Goal: Task Accomplishment & Management: Use online tool/utility

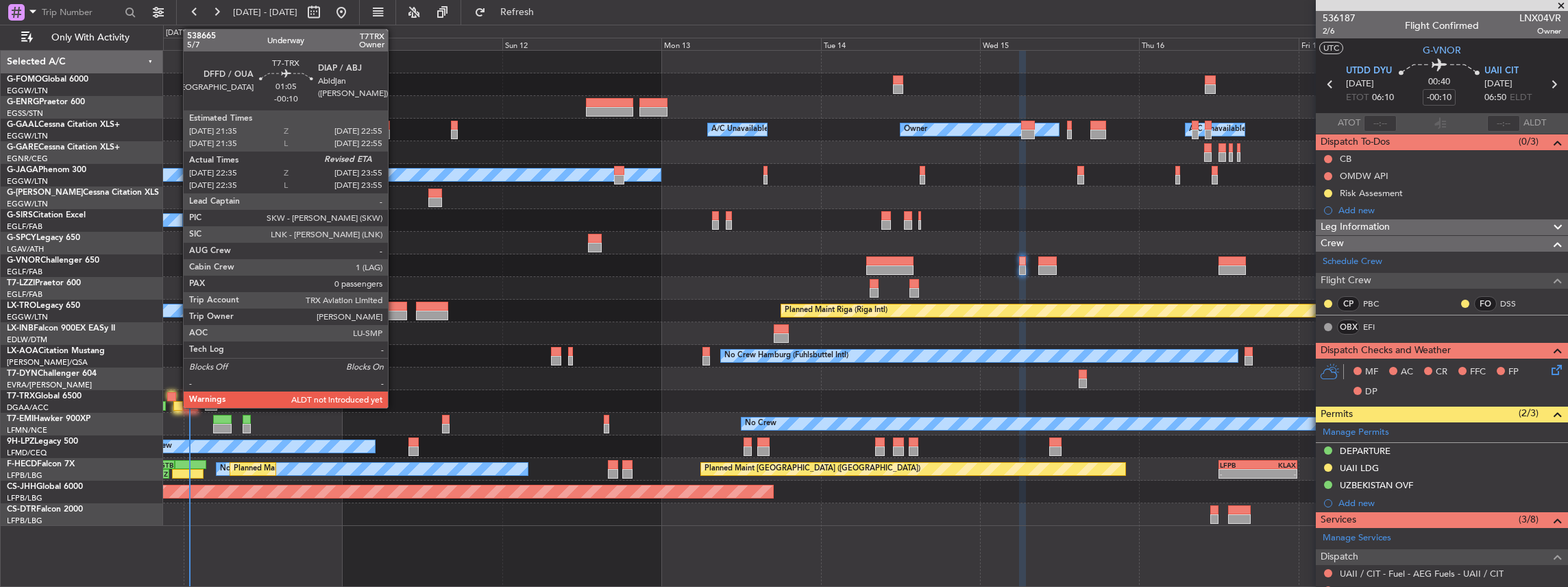
click at [176, 257] on div at bounding box center [178, 406] width 9 height 10
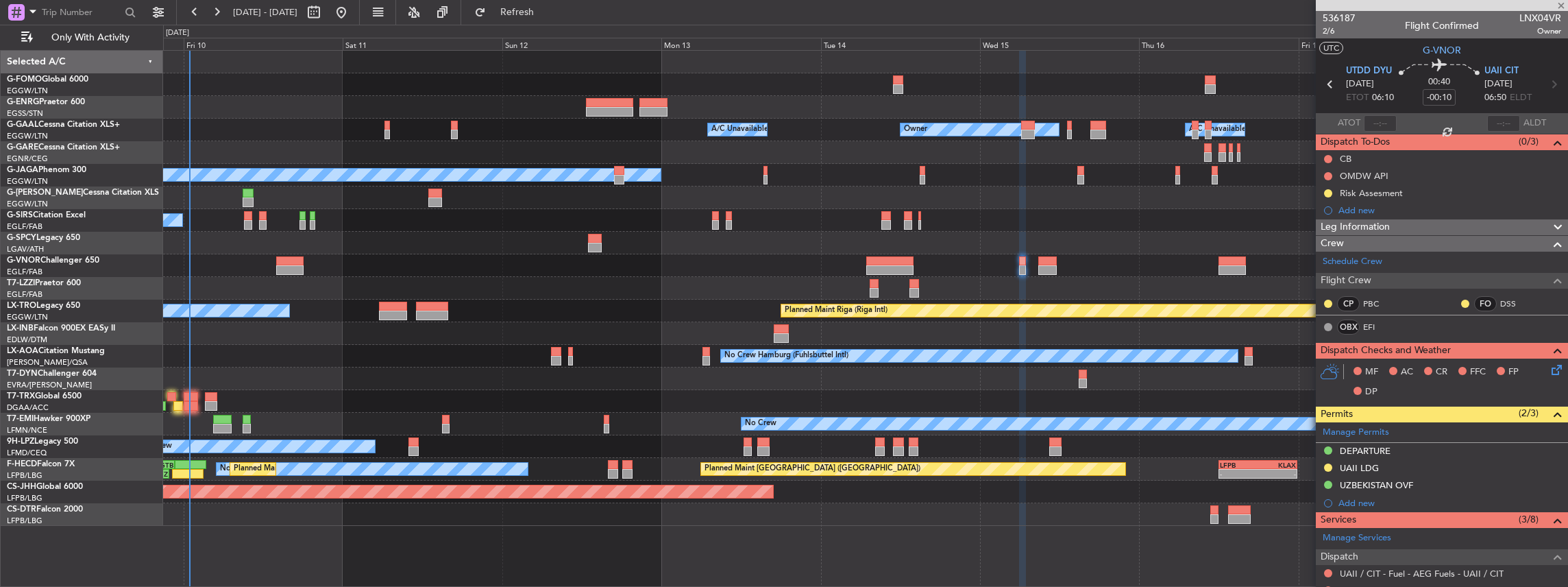
type input "22:45"
type input "0"
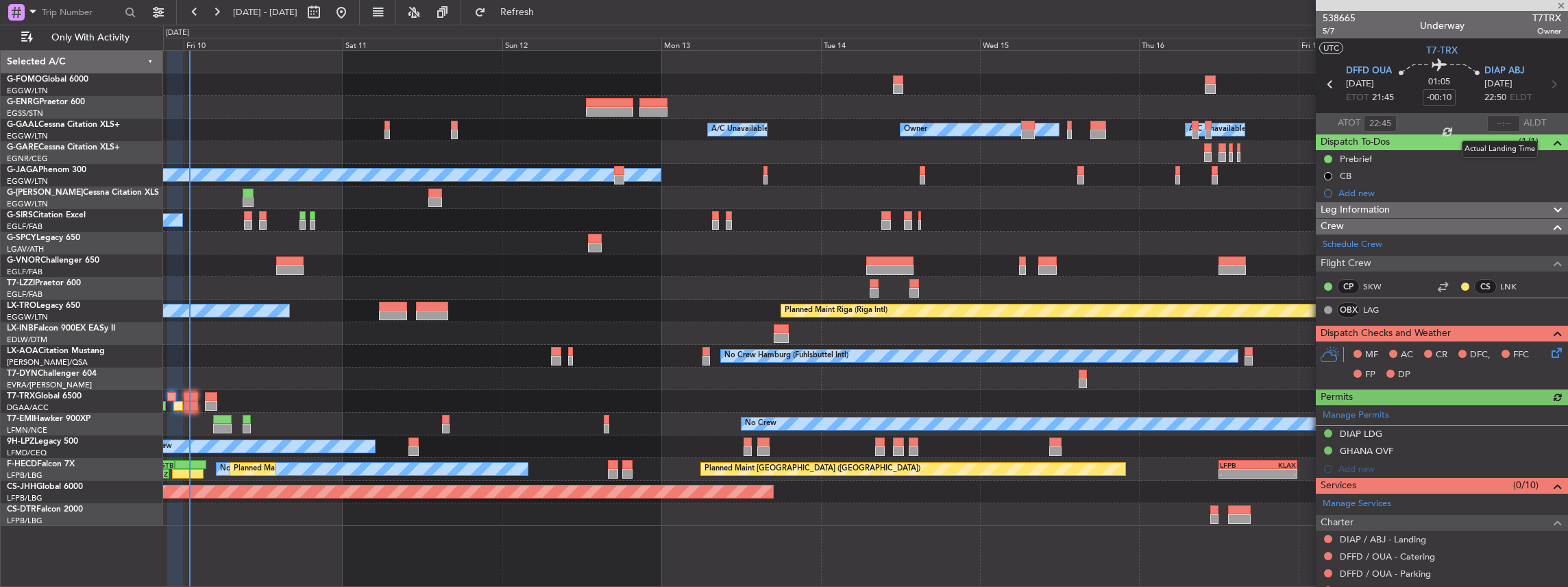
click at [581, 119] on div at bounding box center [1504, 123] width 33 height 17
click at [581, 124] on input "text" at bounding box center [1504, 123] width 33 height 17
type input "23:49"
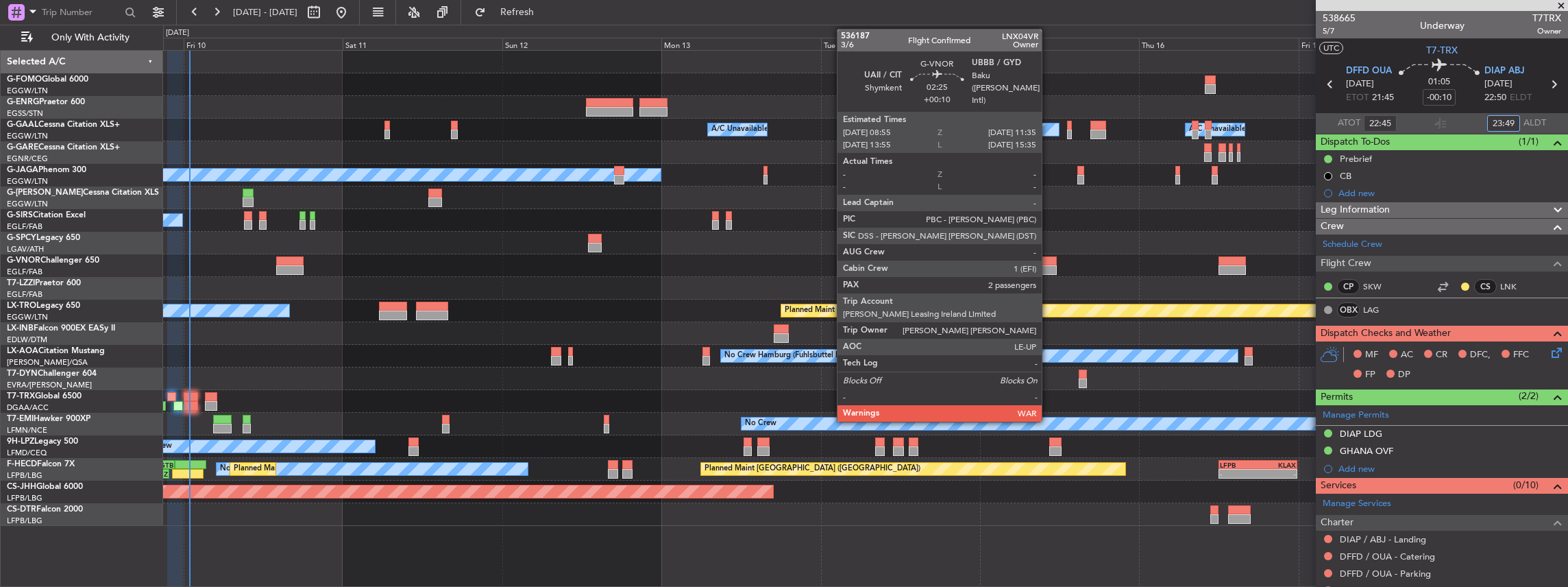
click at [581, 257] on div at bounding box center [1048, 261] width 18 height 10
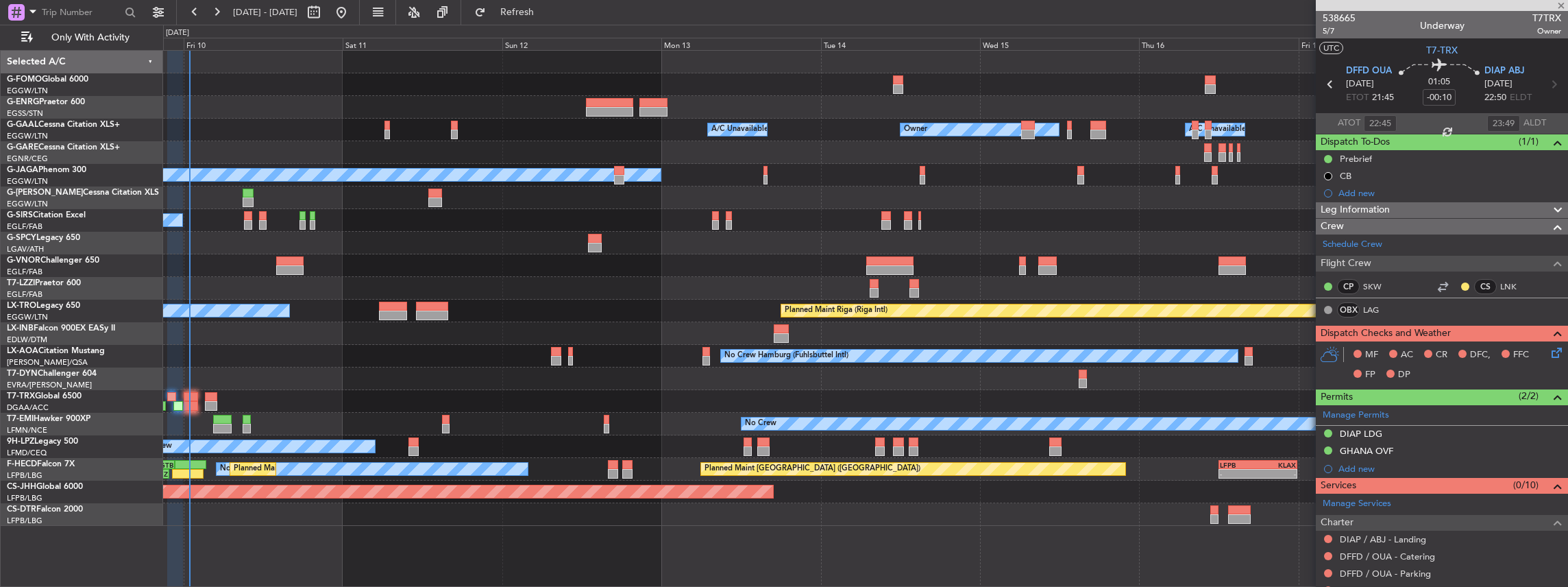
type input "+00:10"
type input "2"
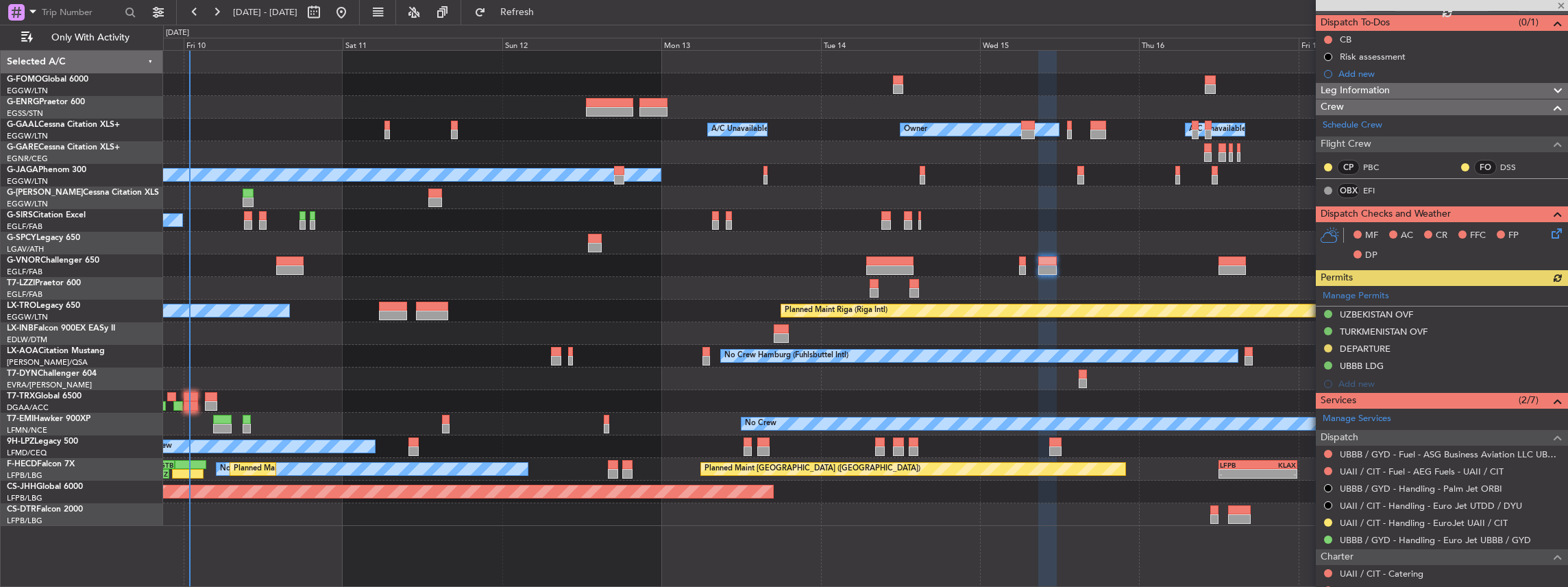
scroll to position [182, 0]
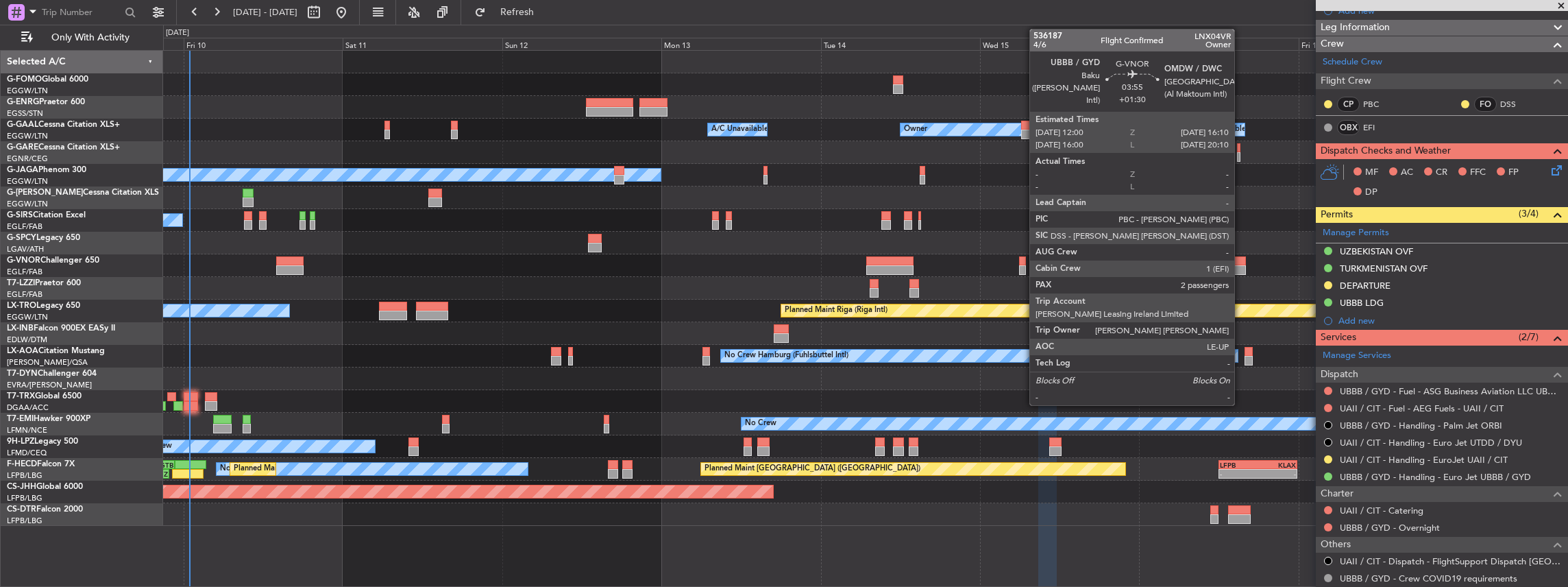
click at [581, 257] on div at bounding box center [1233, 261] width 28 height 10
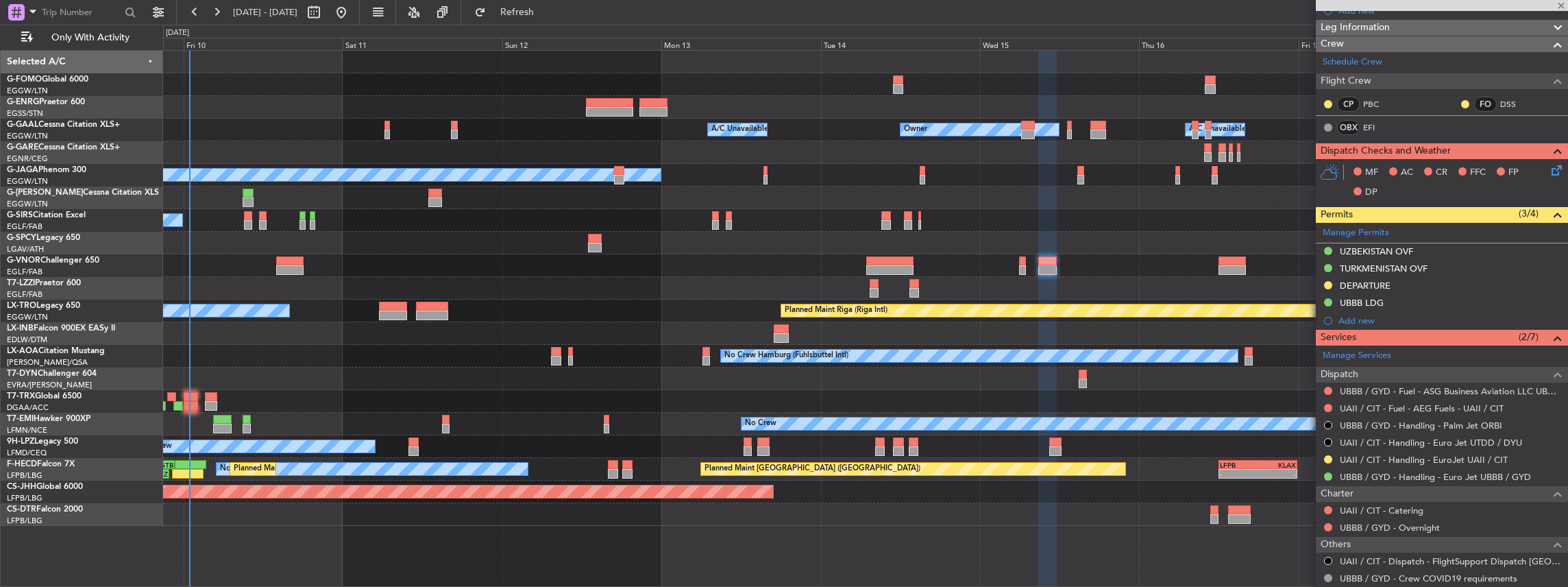
type input "+01:30"
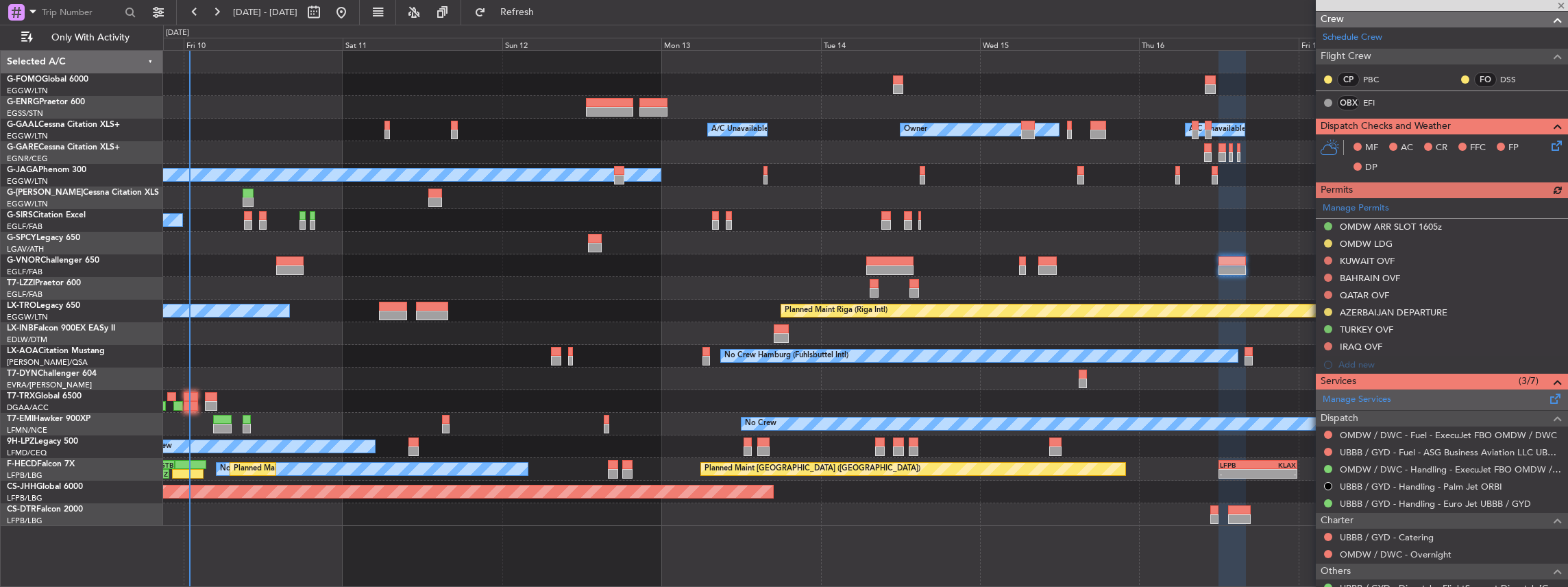
scroll to position [228, 0]
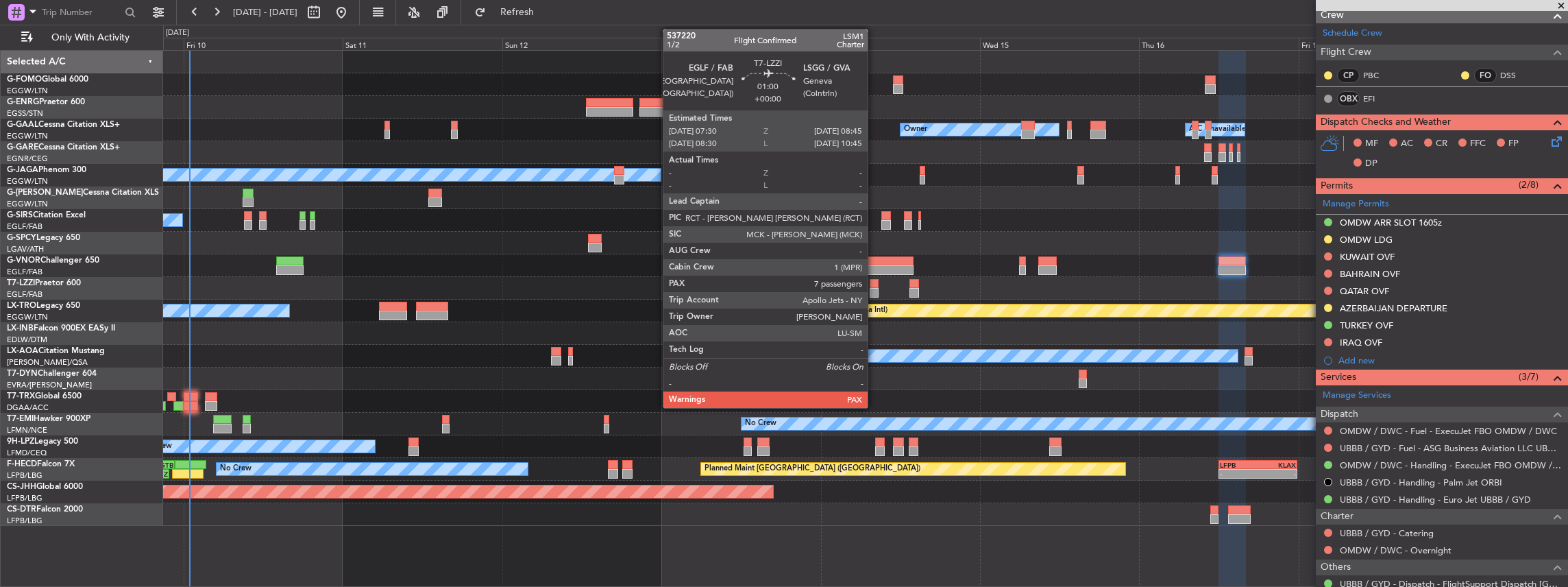
click at [581, 257] on div at bounding box center [875, 292] width 9 height 10
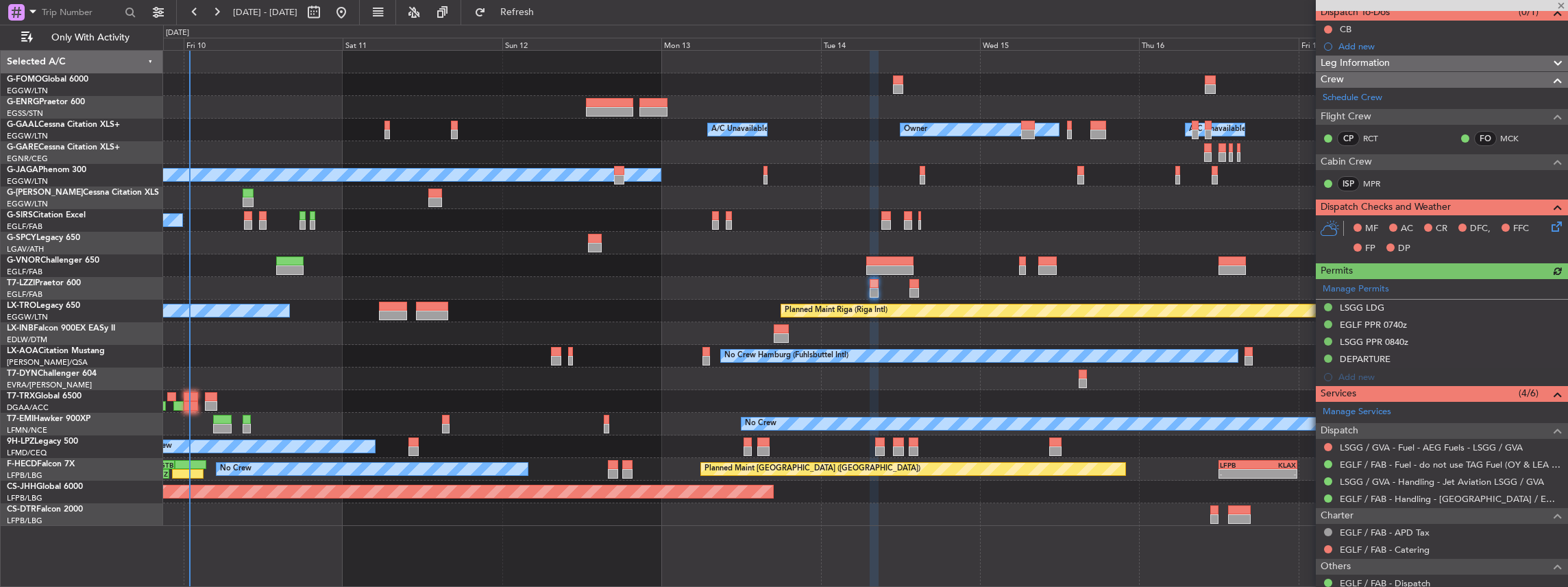
scroll to position [137, 0]
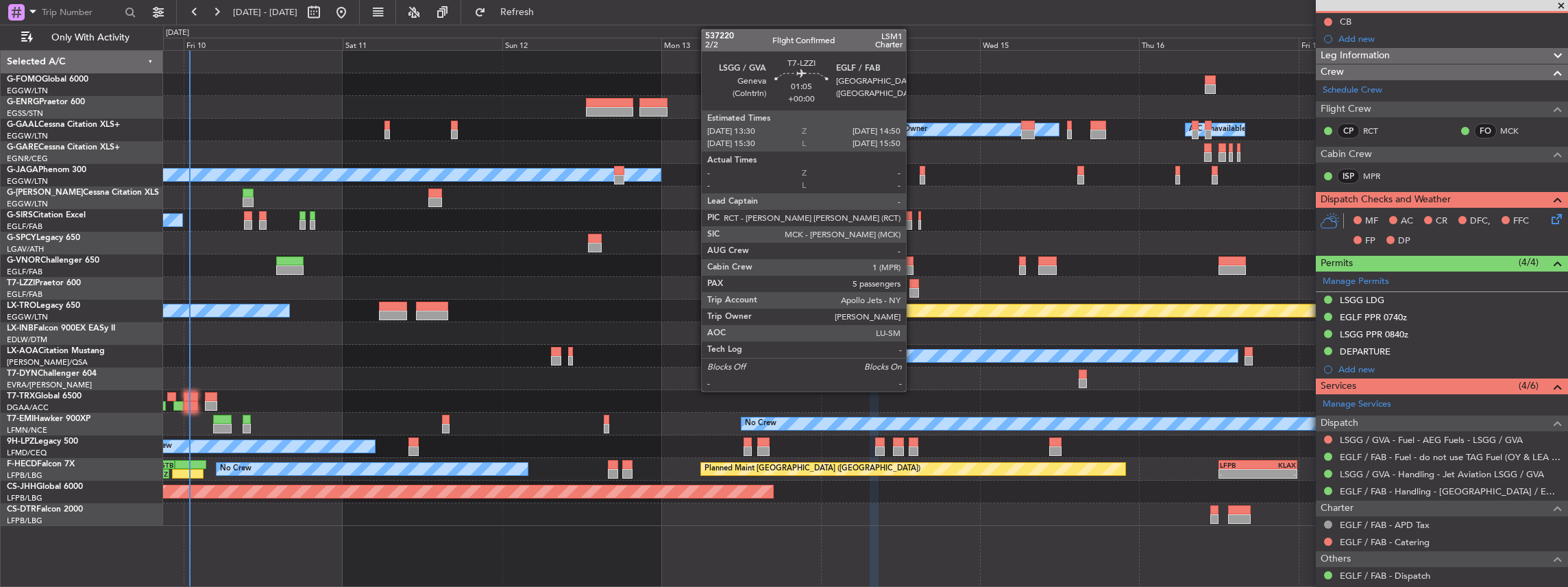
click at [581, 257] on div at bounding box center [914, 292] width 9 height 10
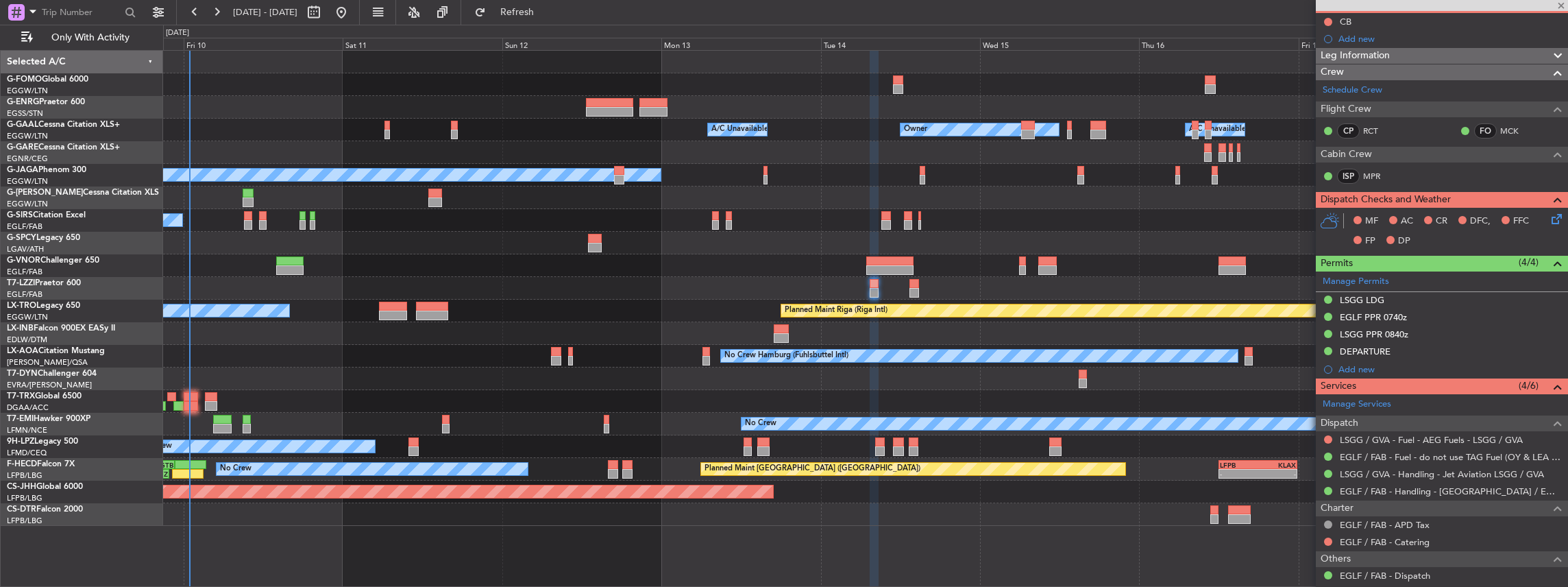
type input "5"
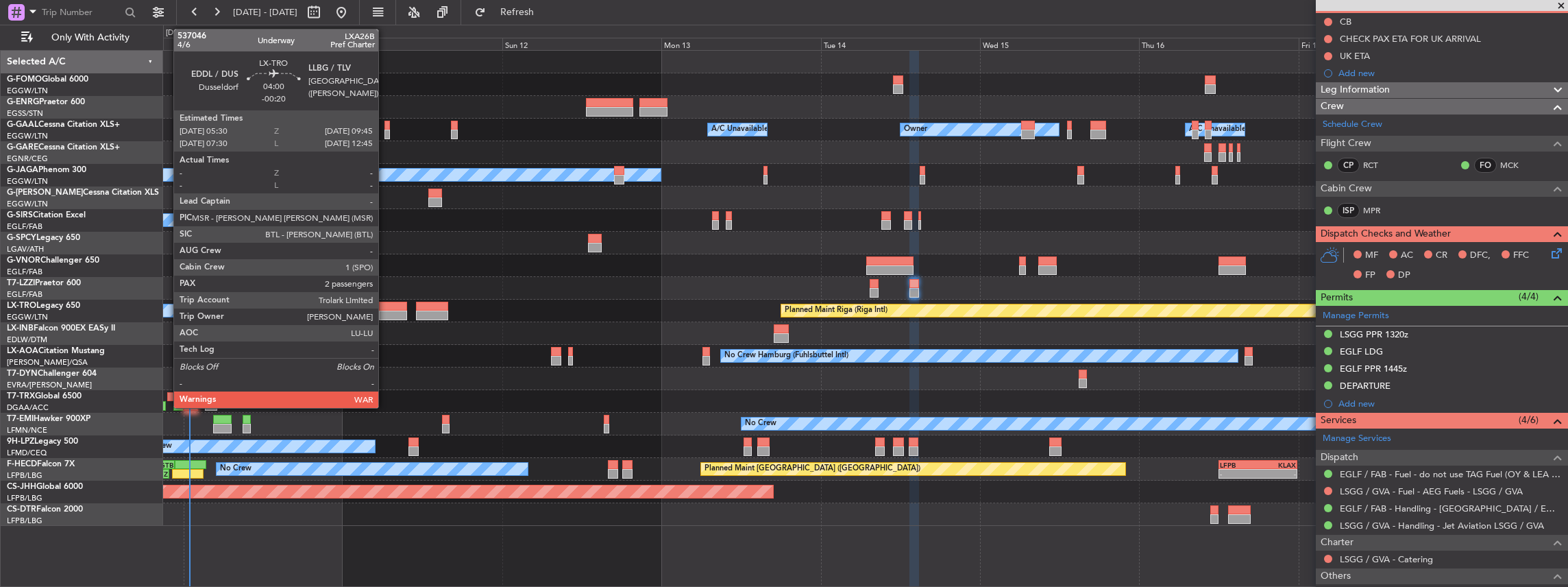
click at [385, 257] on div at bounding box center [394, 315] width 29 height 10
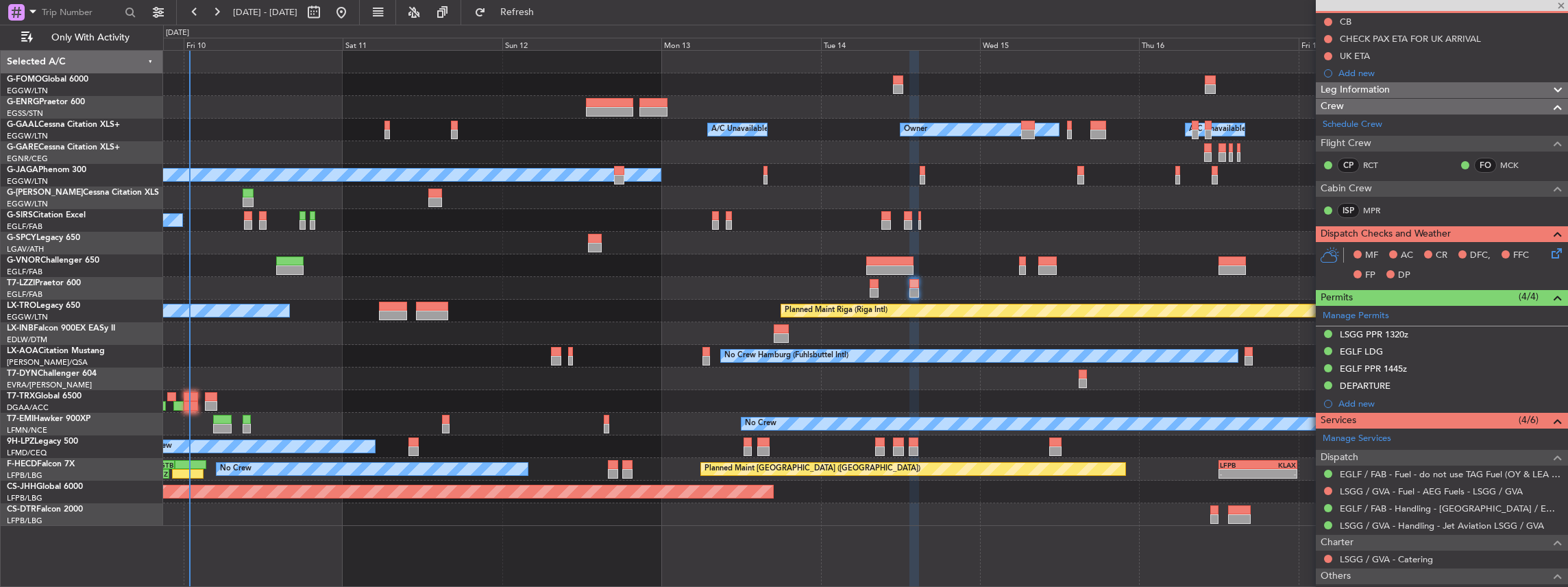
type input "-00:20"
type input "2"
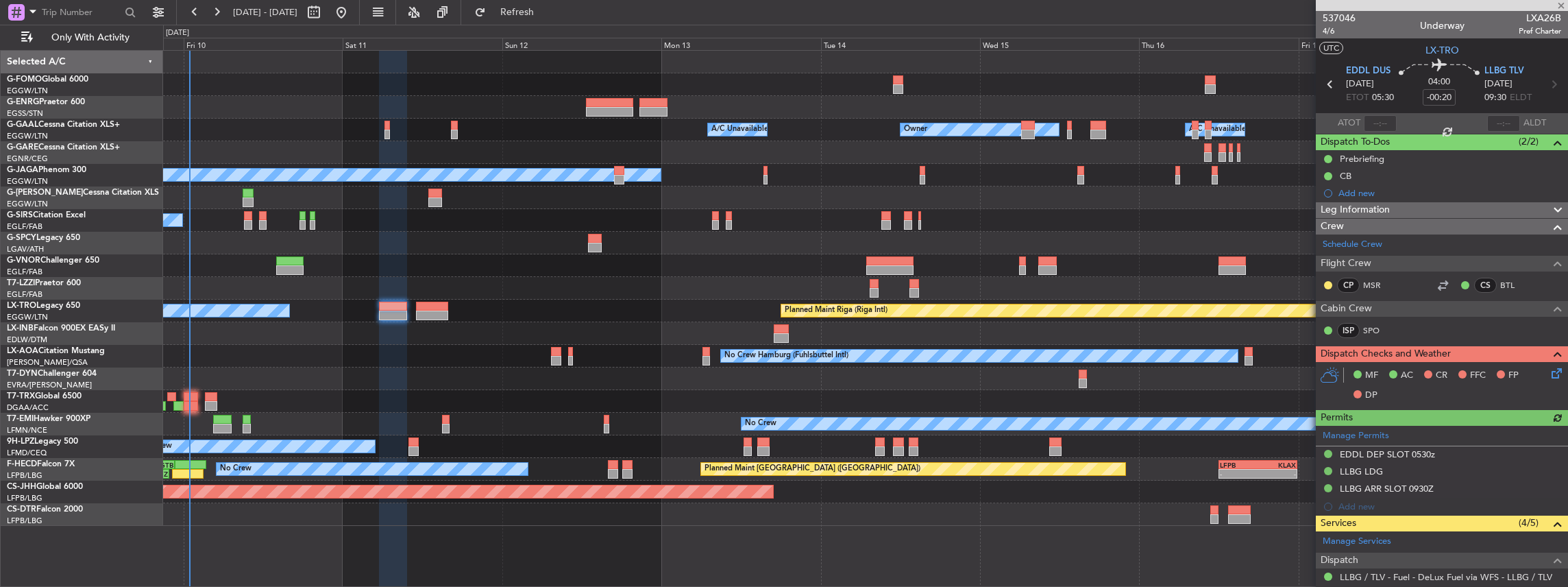
scroll to position [182, 0]
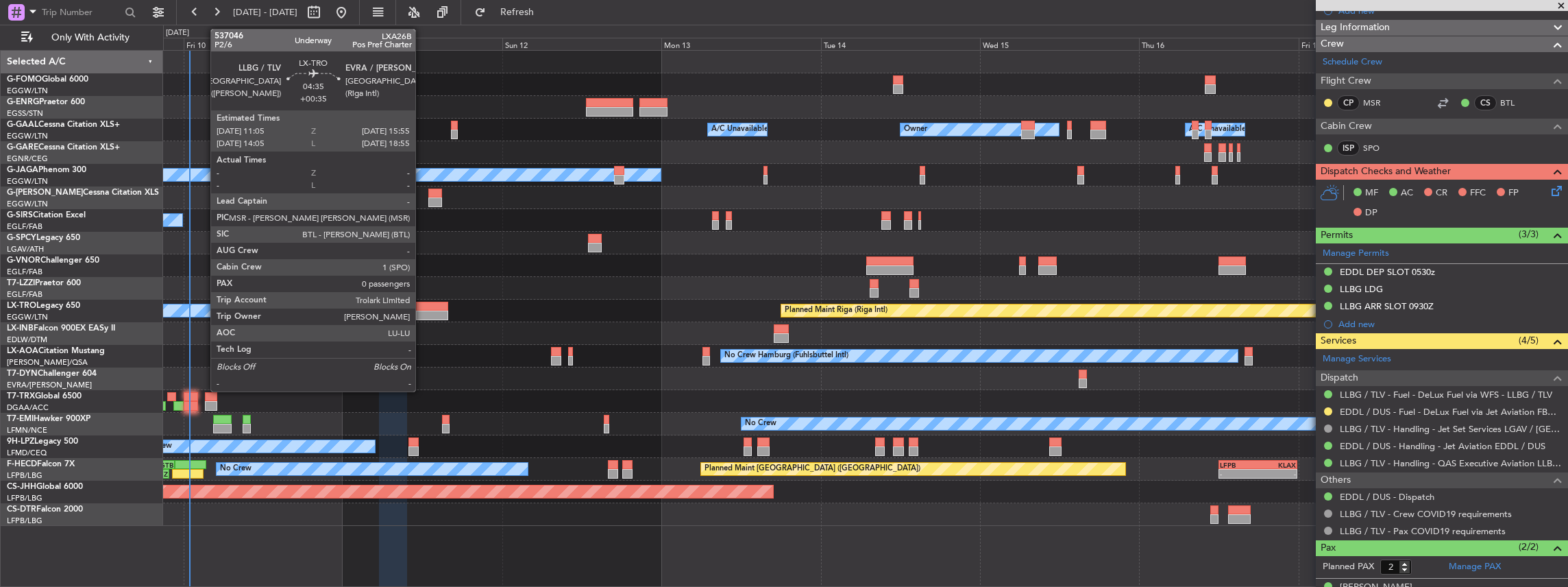
click at [422, 257] on div at bounding box center [432, 315] width 32 height 10
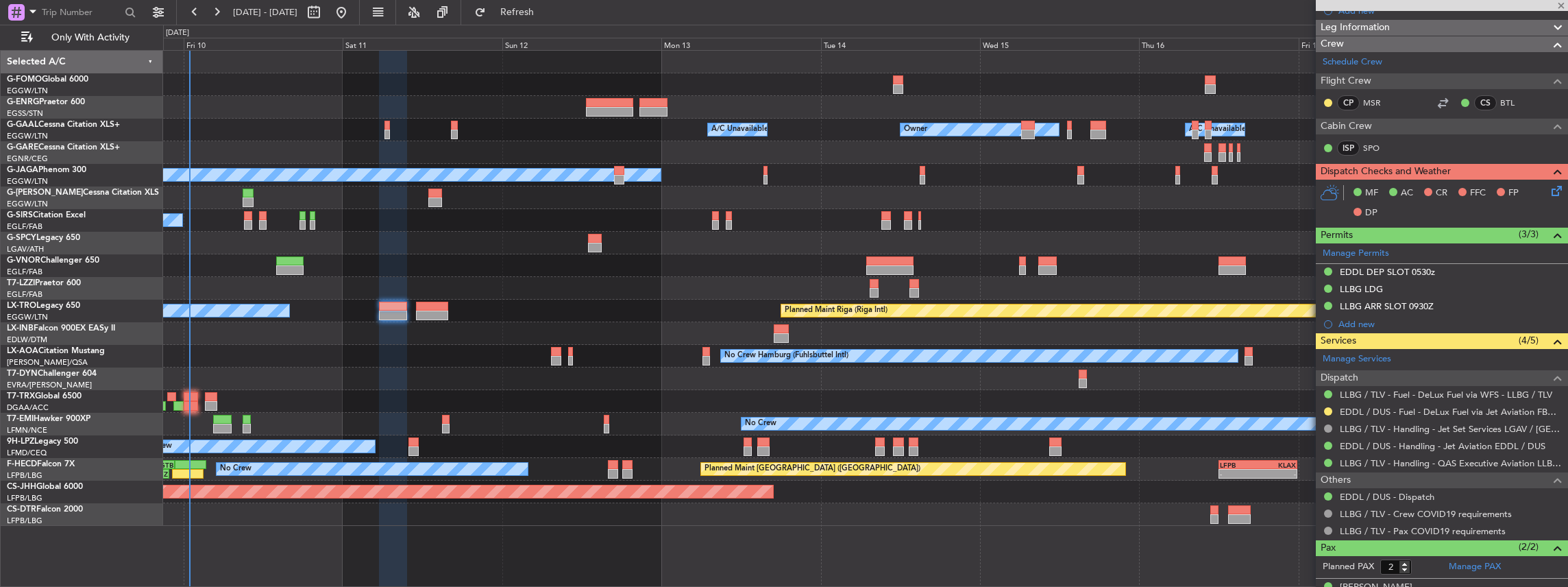
type input "+00:35"
type input "0"
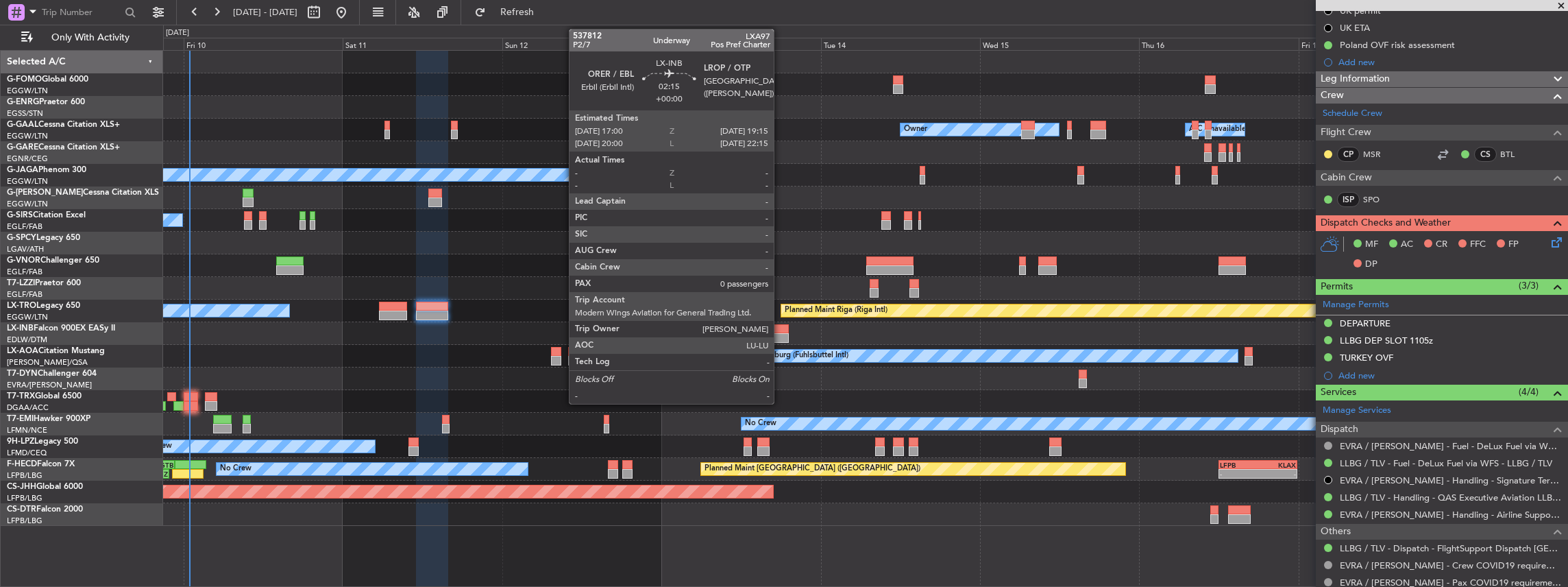
click at [581, 257] on div at bounding box center [782, 338] width 15 height 10
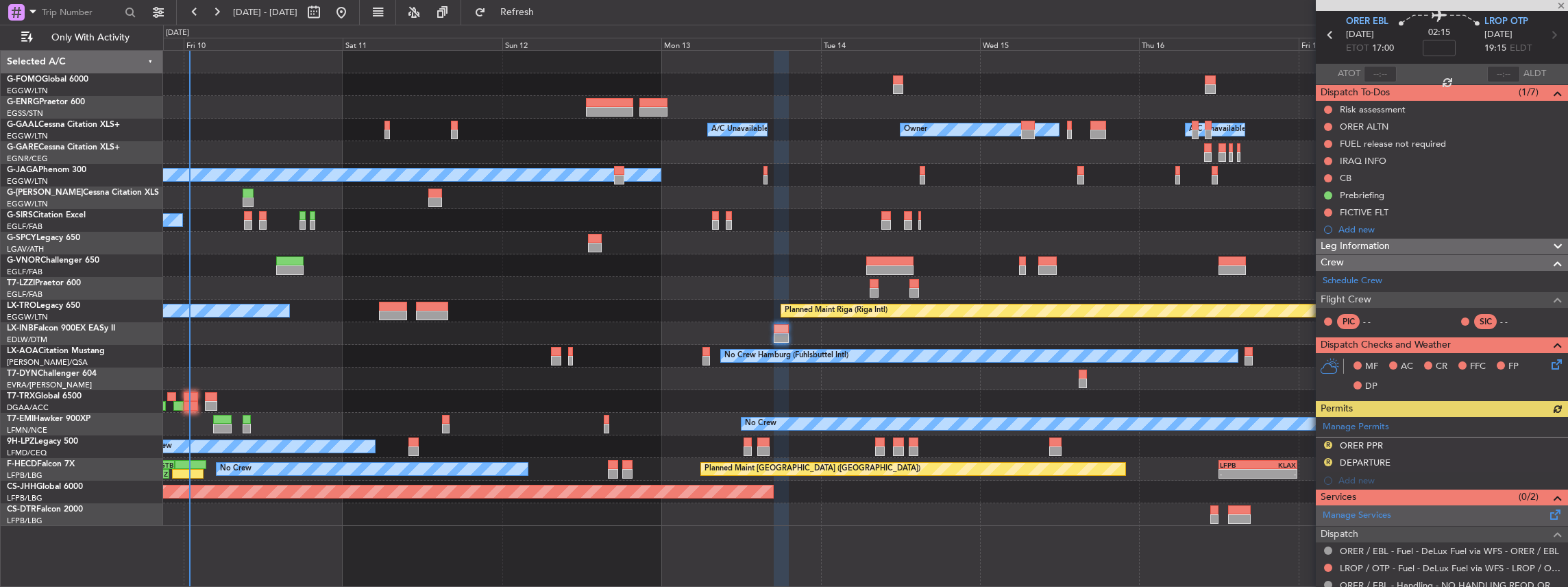
scroll to position [108, 0]
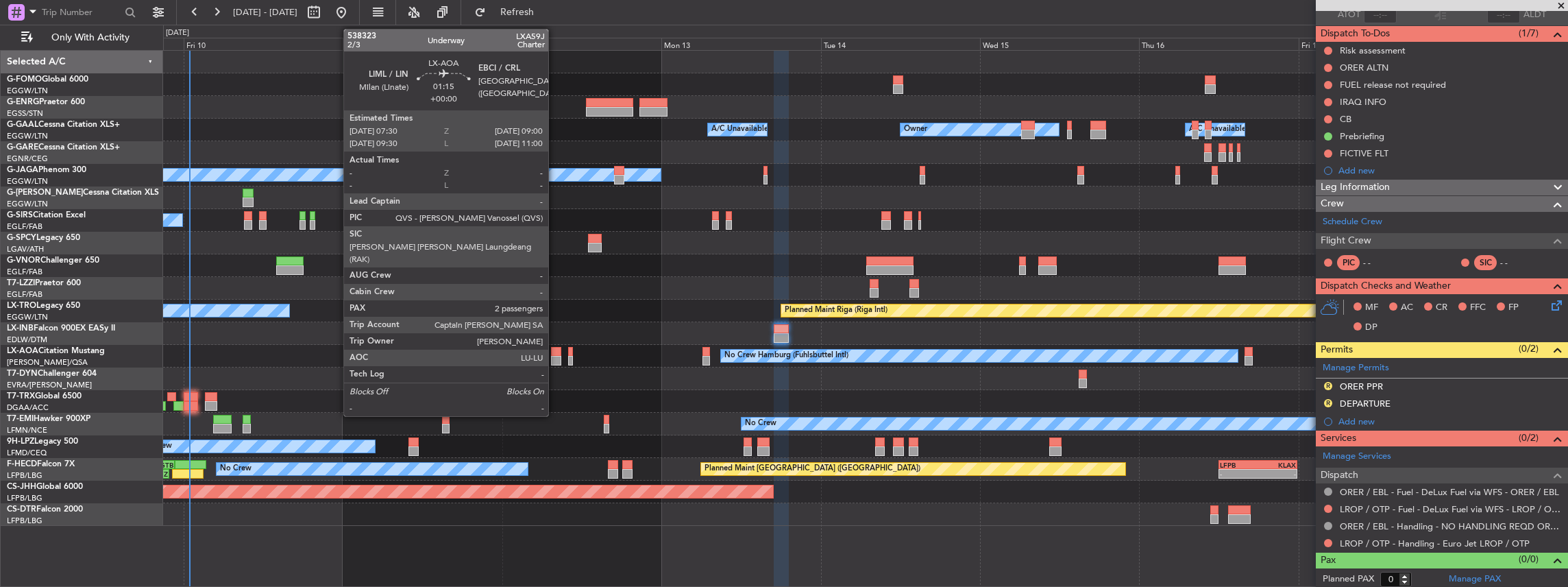
click at [555, 257] on div at bounding box center [557, 360] width 11 height 10
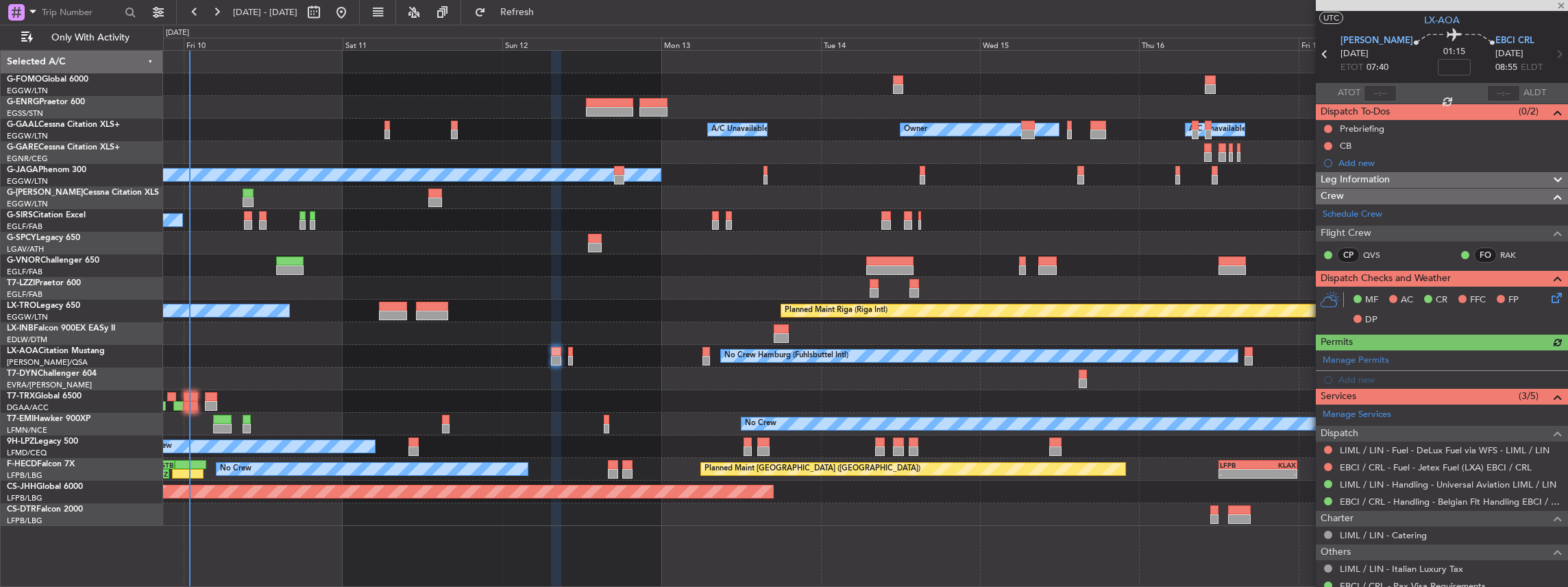
scroll to position [45, 0]
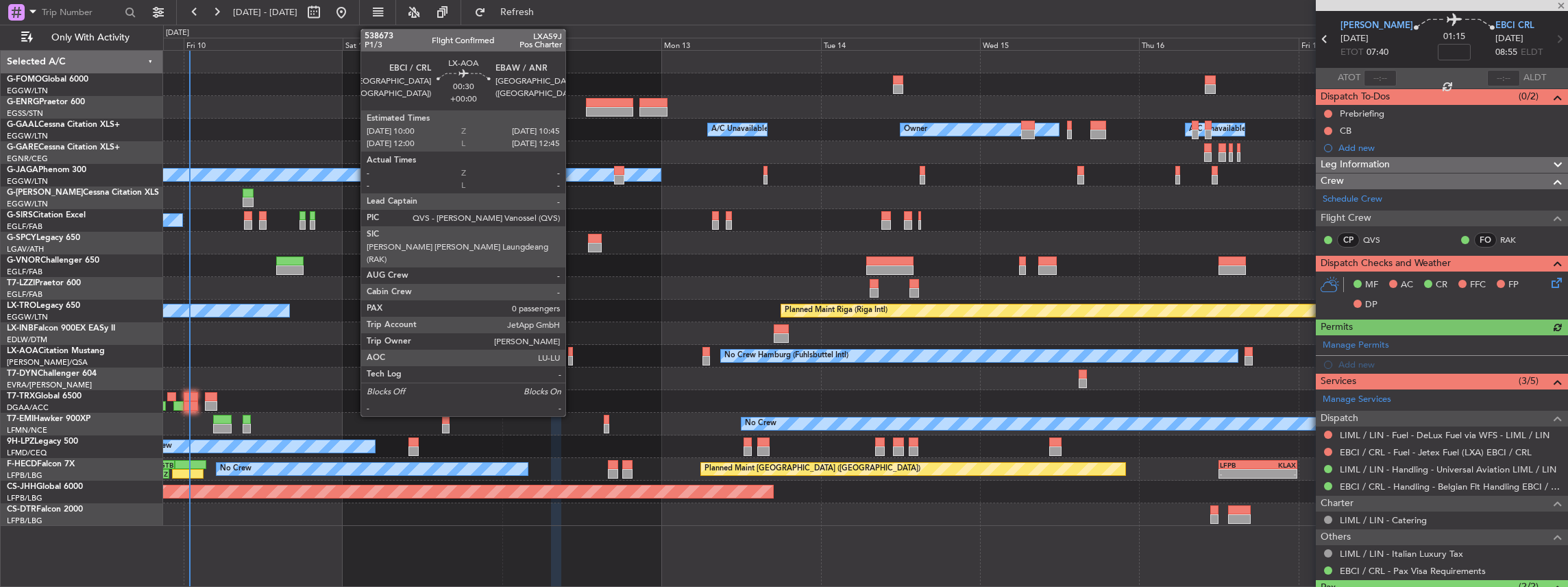
click at [573, 257] on div at bounding box center [570, 360] width 5 height 10
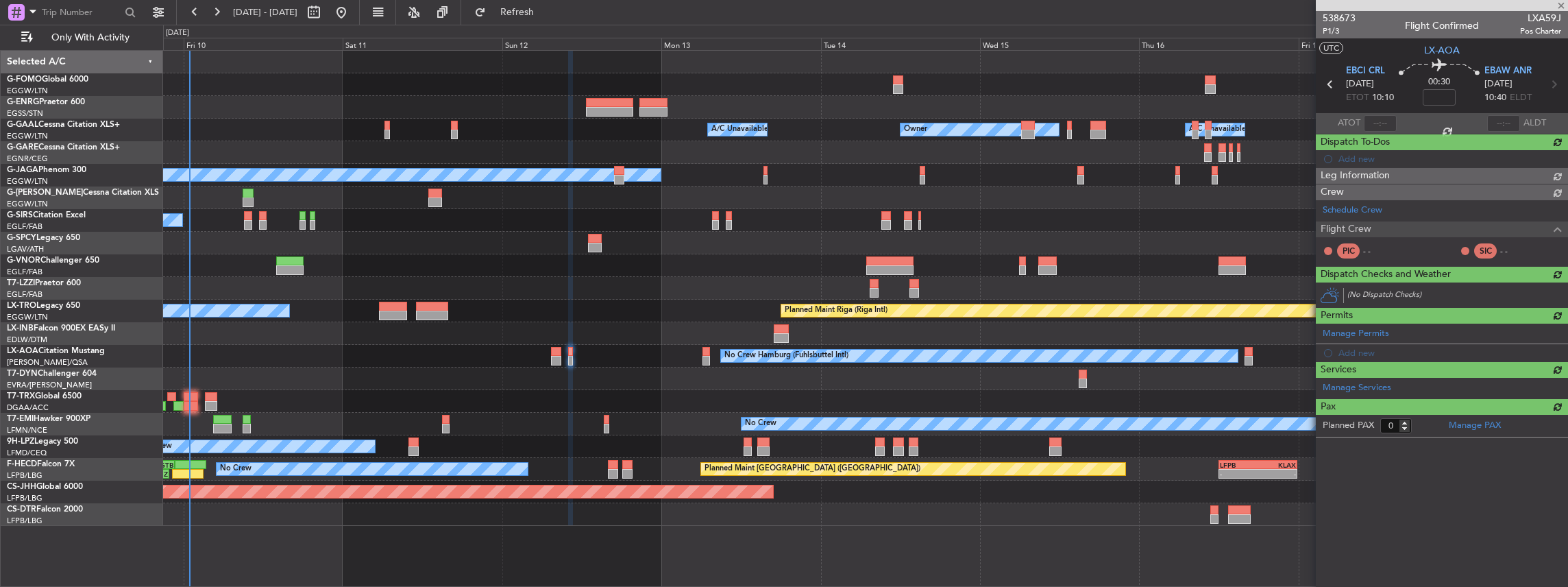
scroll to position [0, 0]
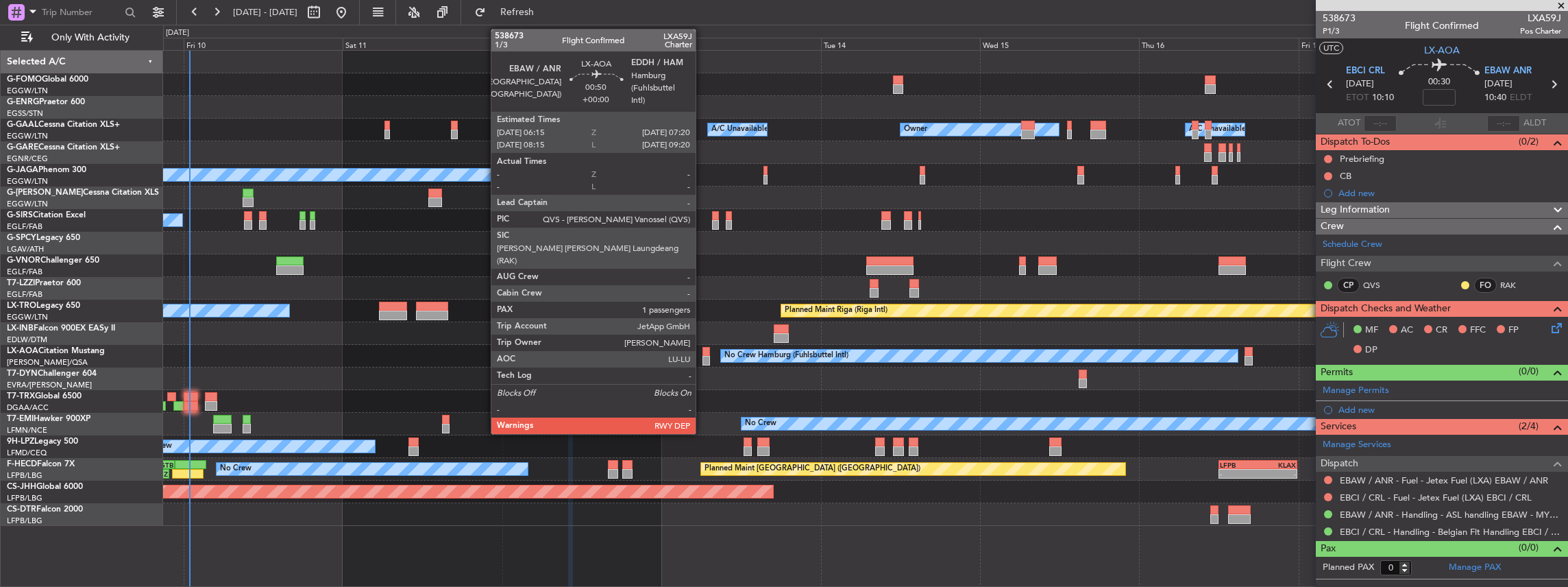
click at [581, 257] on div at bounding box center [706, 360] width 8 height 10
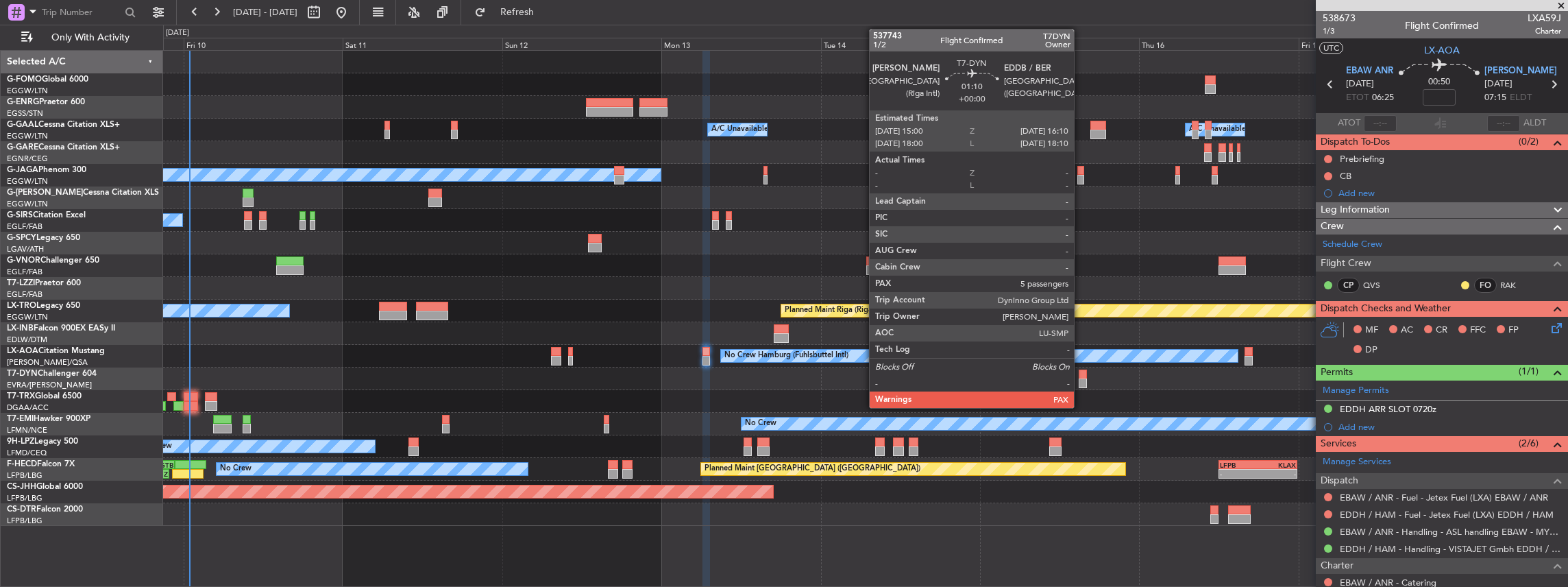
click at [581, 257] on div at bounding box center [1082, 383] width 8 height 10
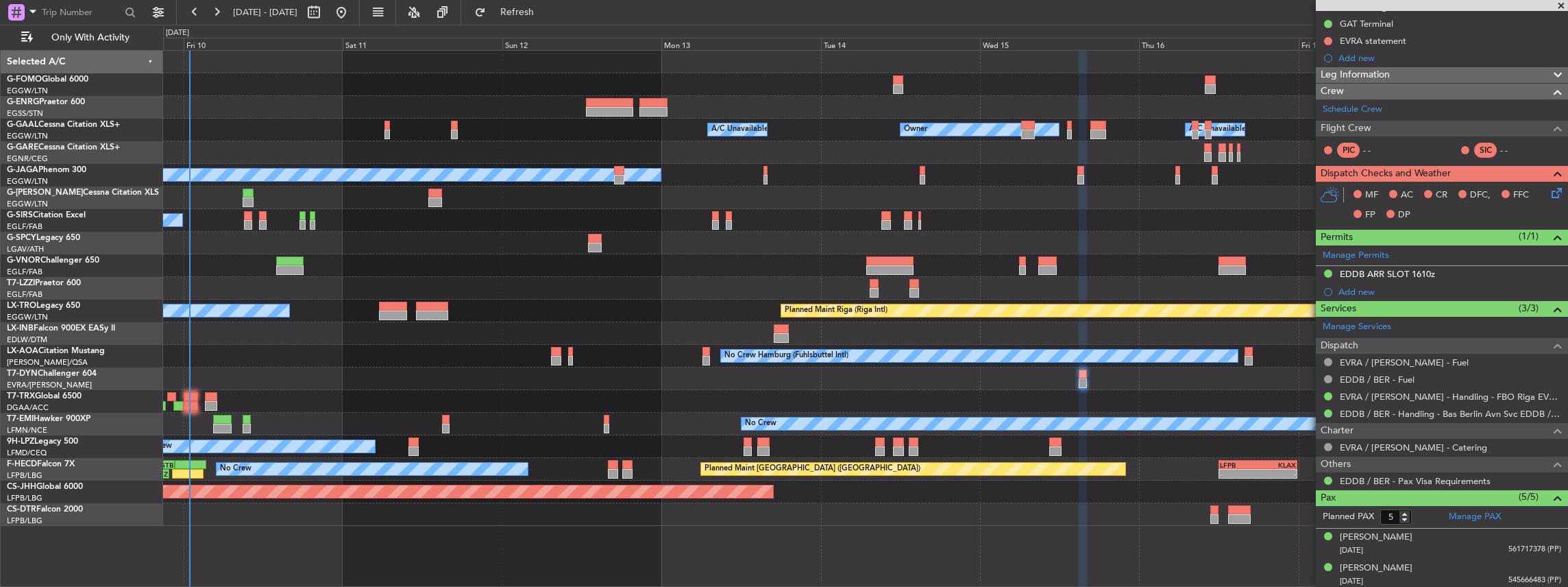
scroll to position [228, 0]
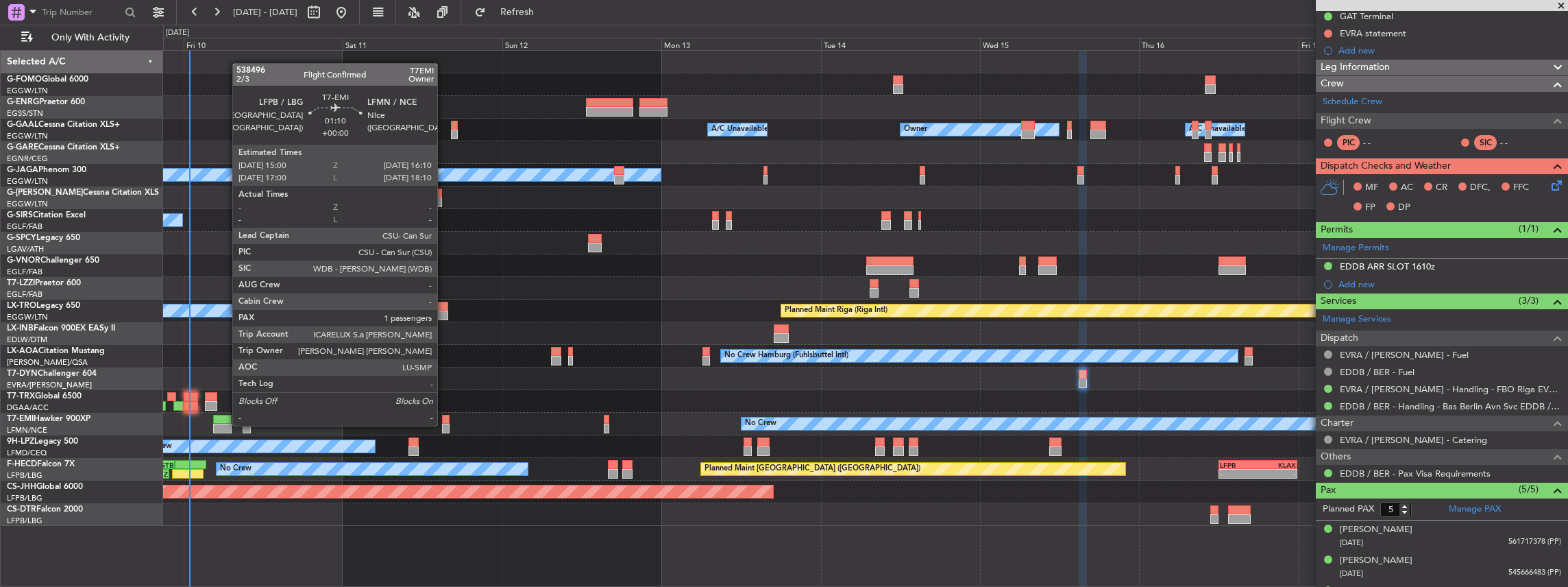
click at [444, 257] on div at bounding box center [446, 428] width 8 height 10
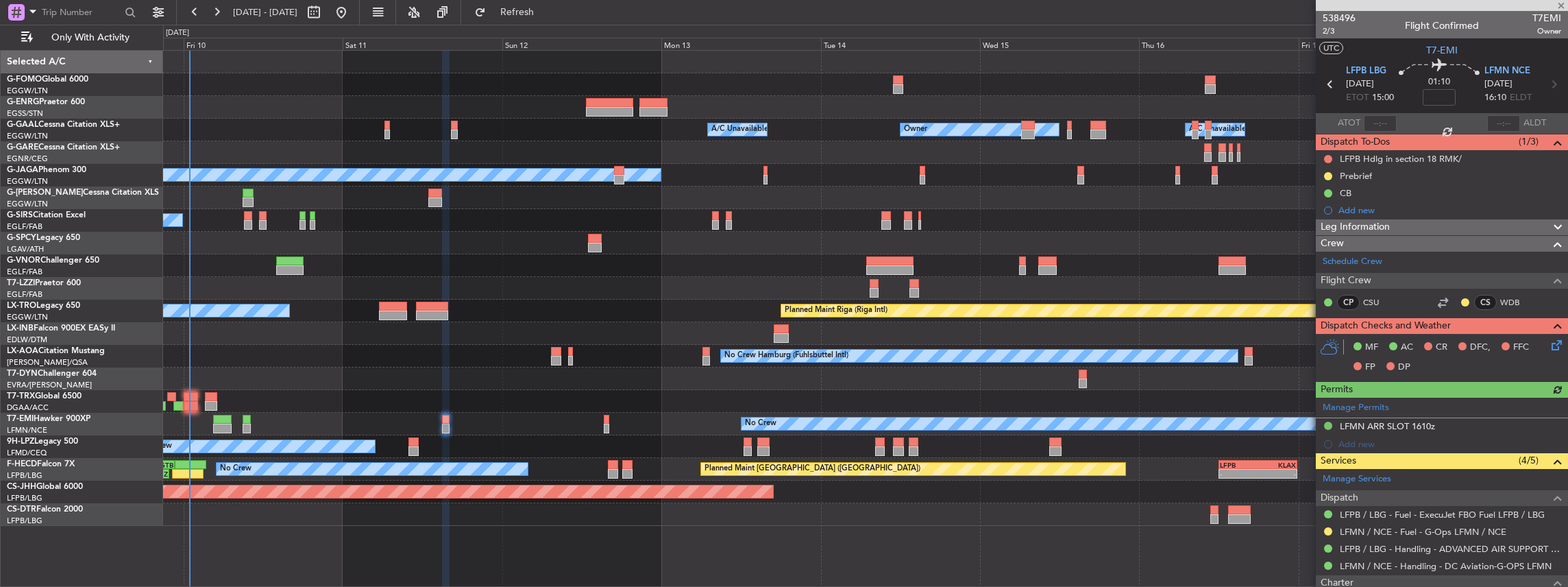
scroll to position [91, 0]
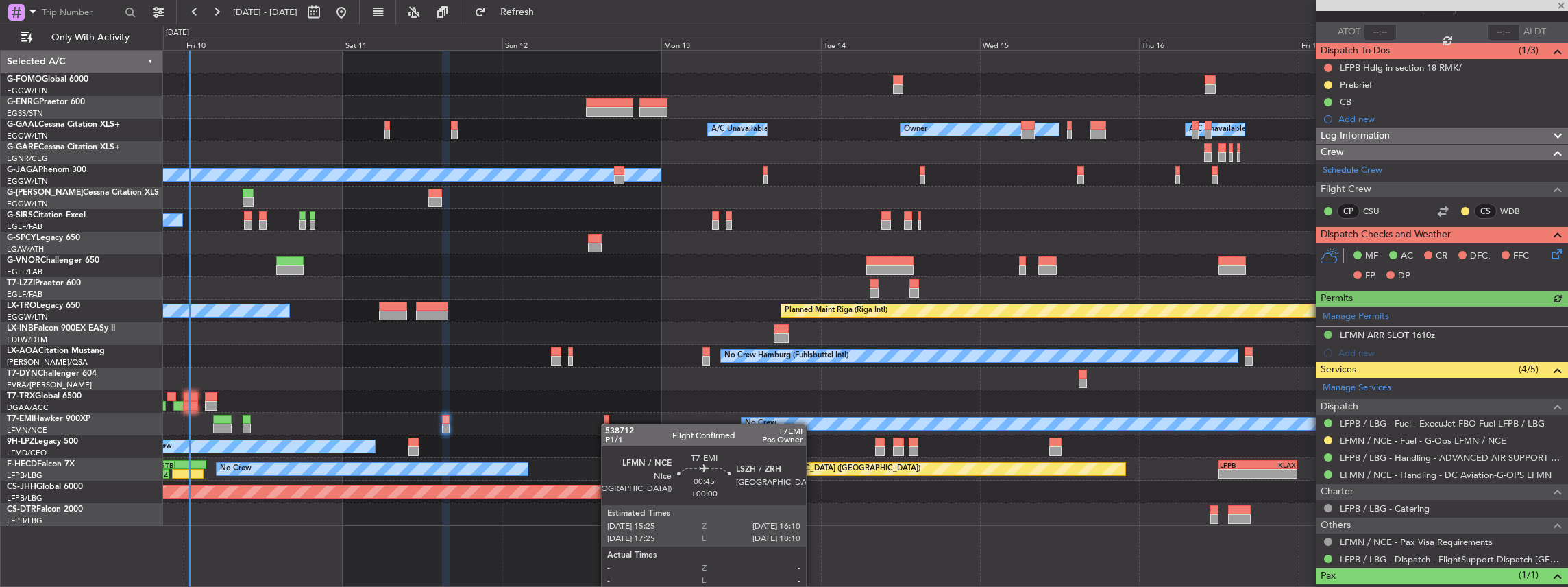
click at [581, 257] on div "Planned Maint No Crew" at bounding box center [866, 424] width 1405 height 23
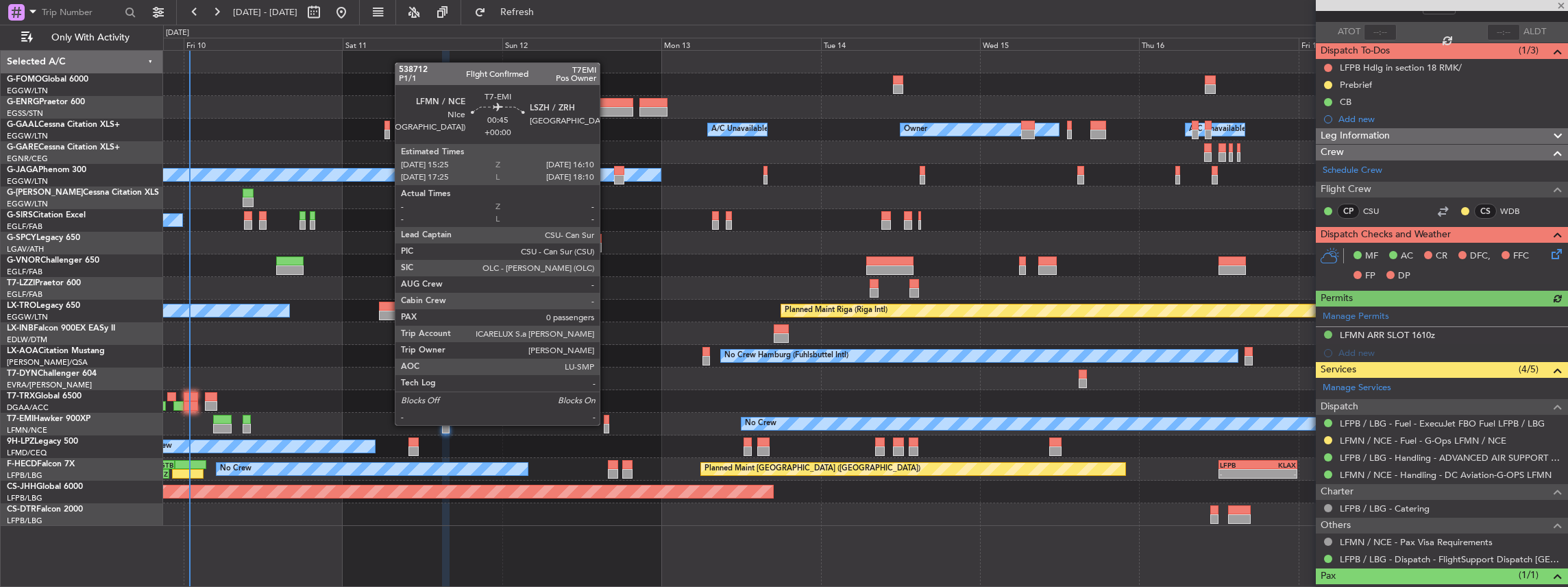
click at [581, 257] on div at bounding box center [607, 428] width 5 height 10
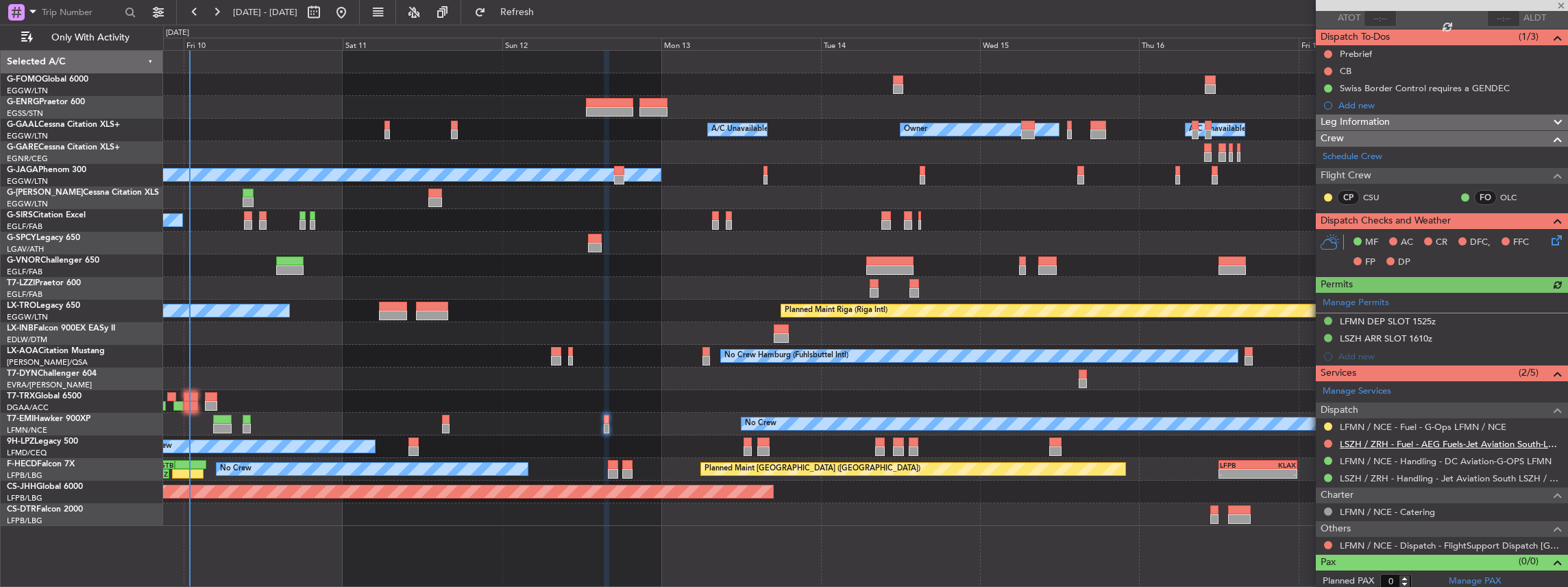
scroll to position [107, 0]
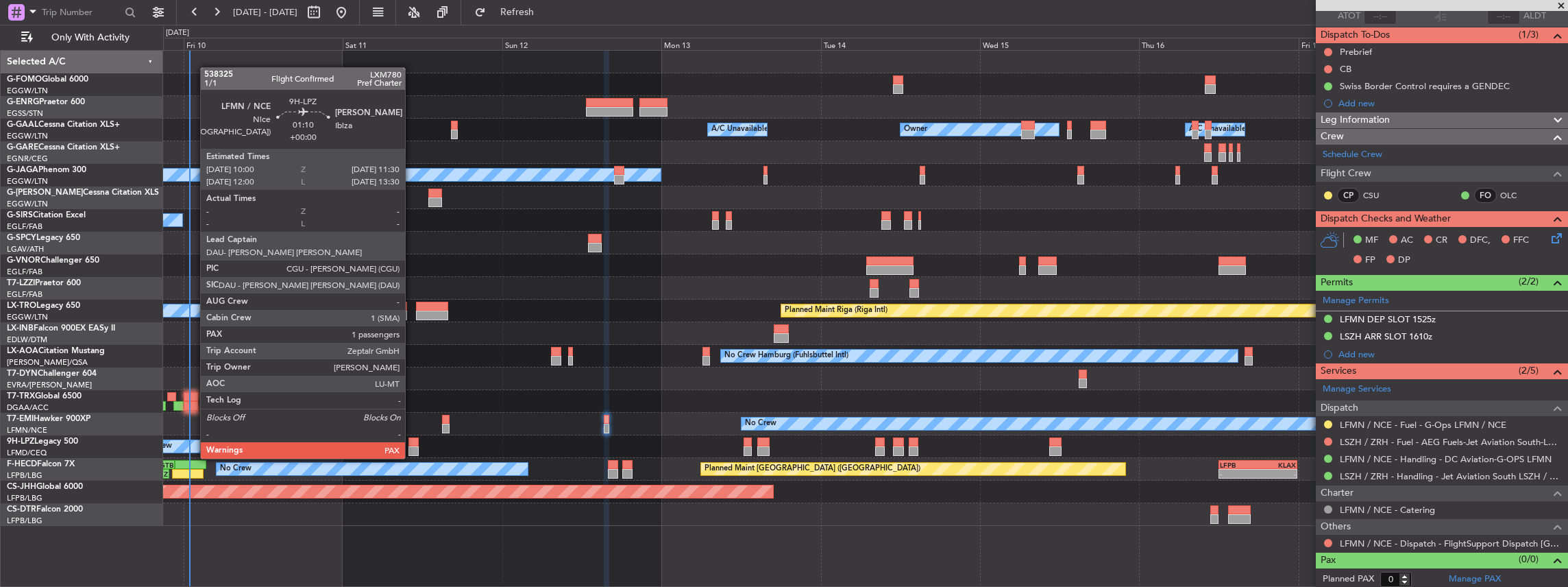
click at [412, 257] on div at bounding box center [414, 442] width 11 height 10
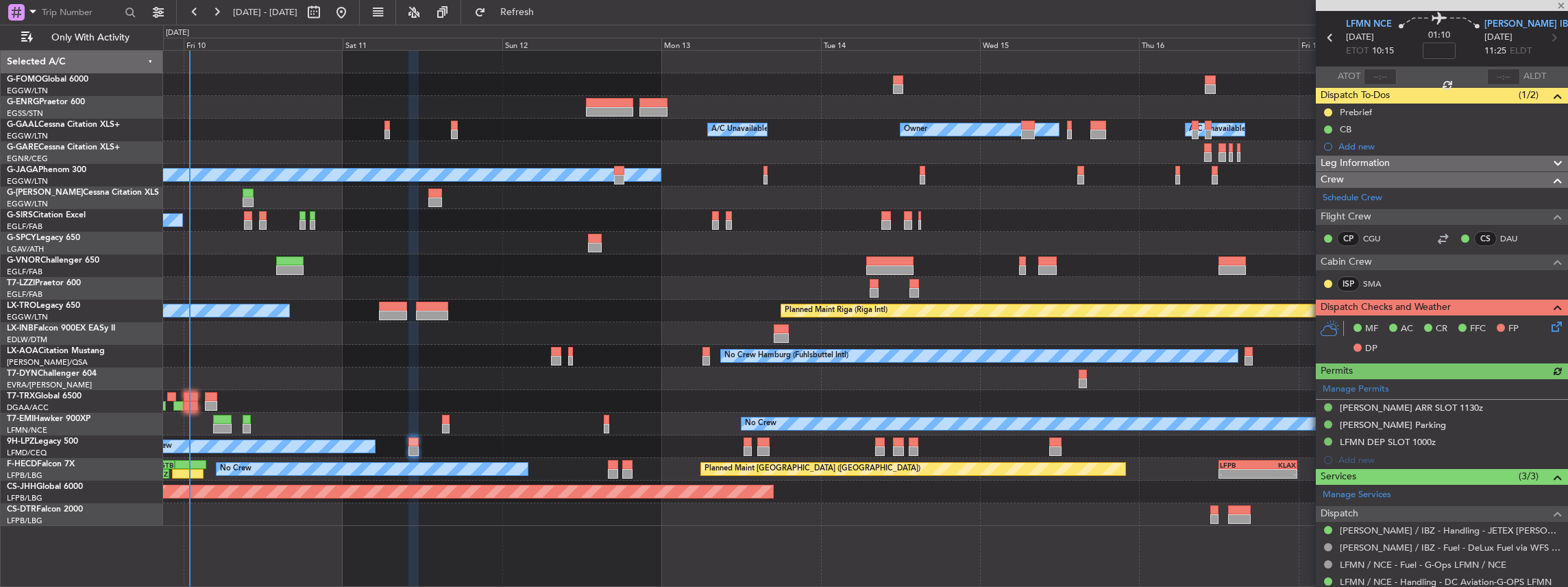
scroll to position [137, 0]
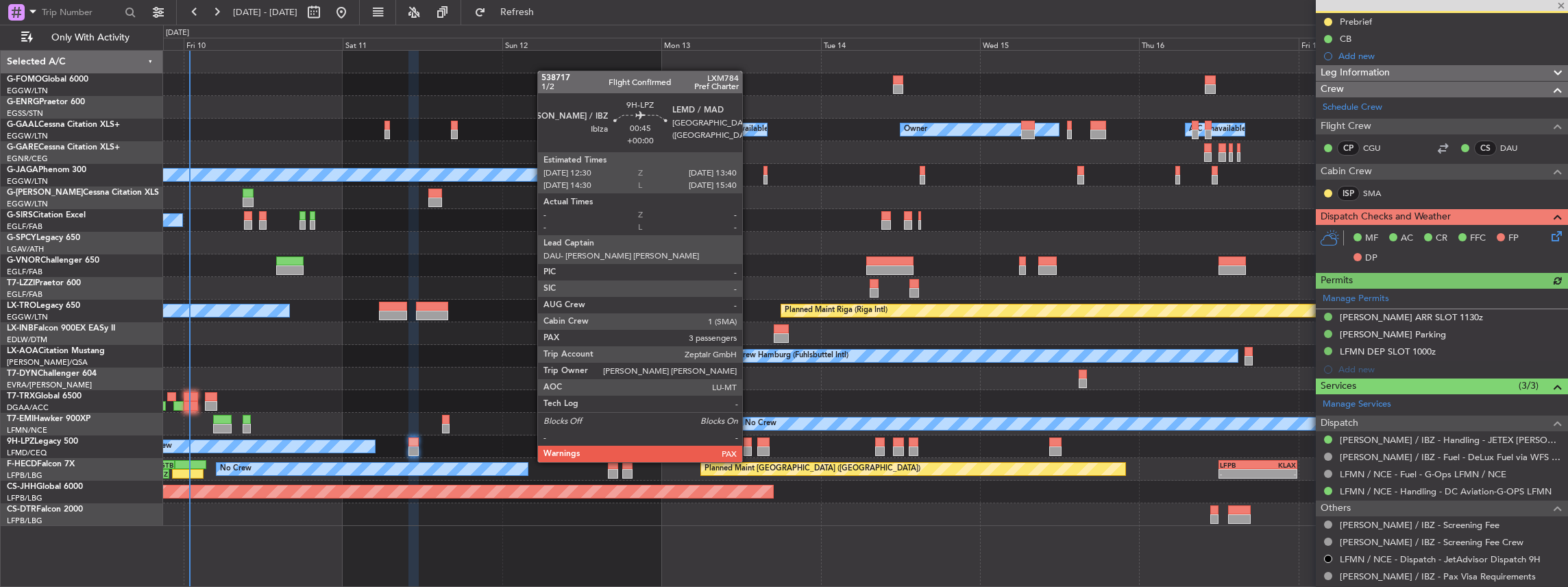
click at [581, 257] on div at bounding box center [748, 451] width 8 height 10
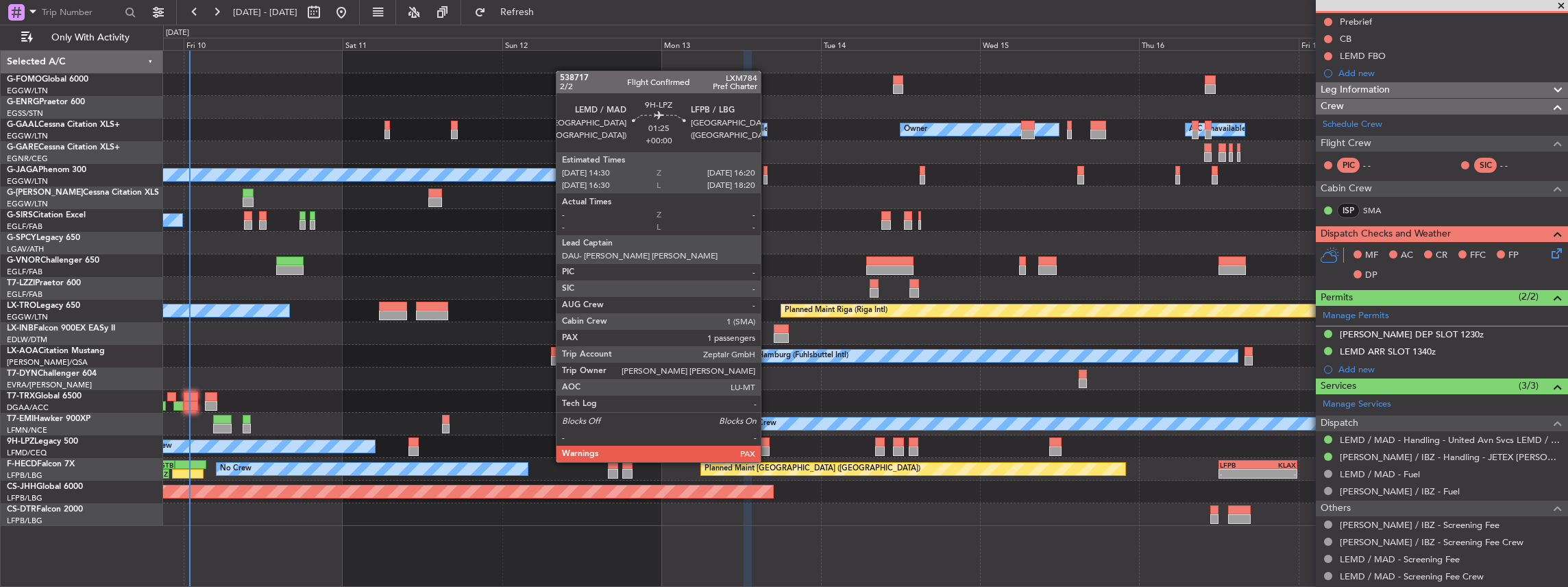
click at [581, 257] on div at bounding box center [764, 451] width 12 height 10
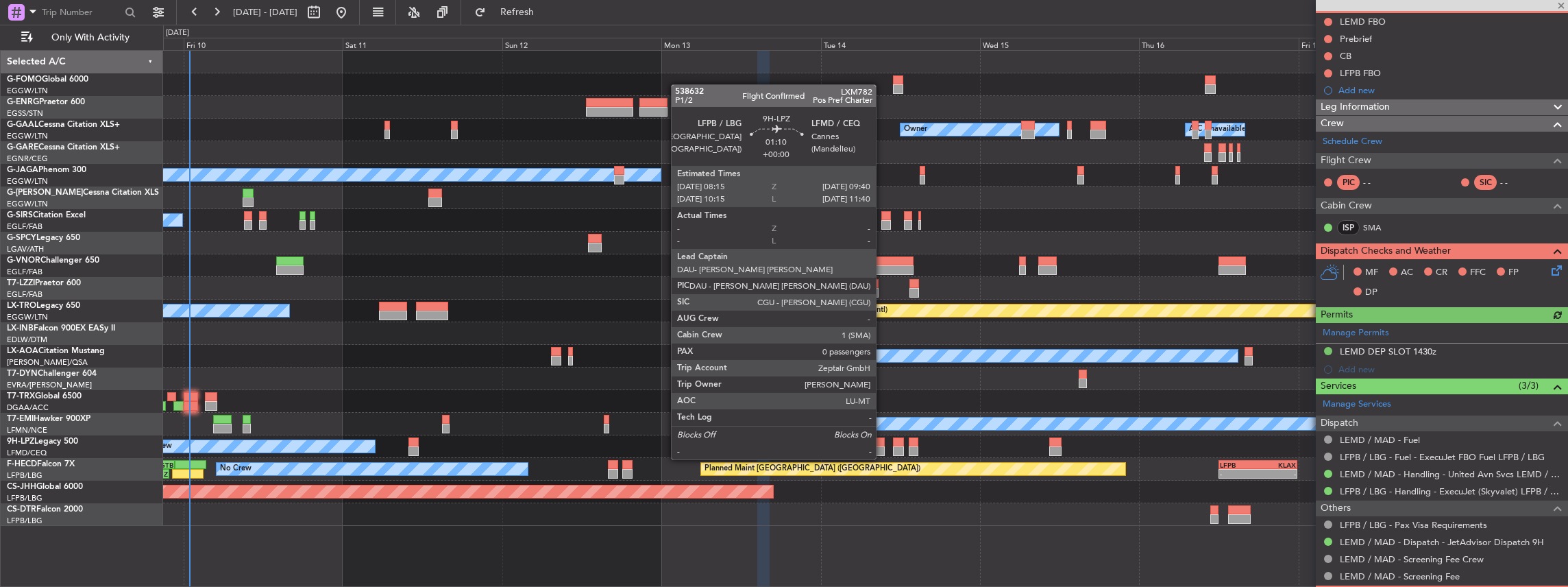
click at [581, 257] on div at bounding box center [880, 451] width 10 height 10
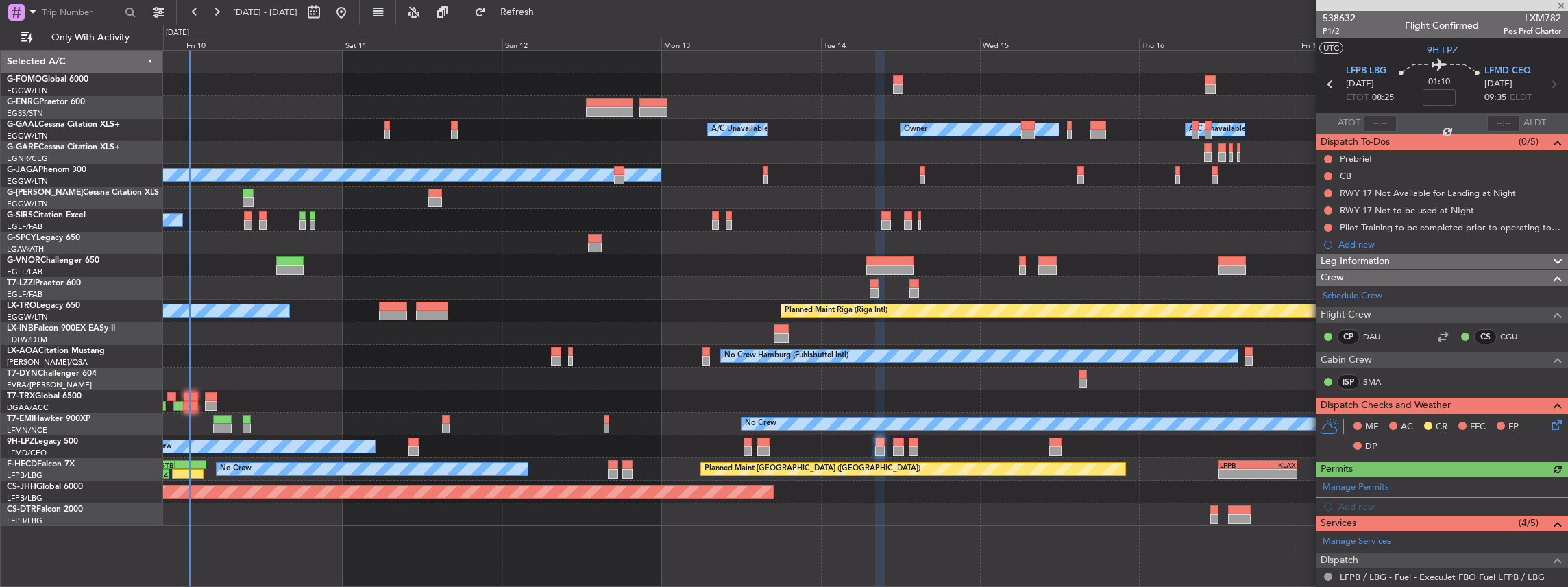
scroll to position [91, 0]
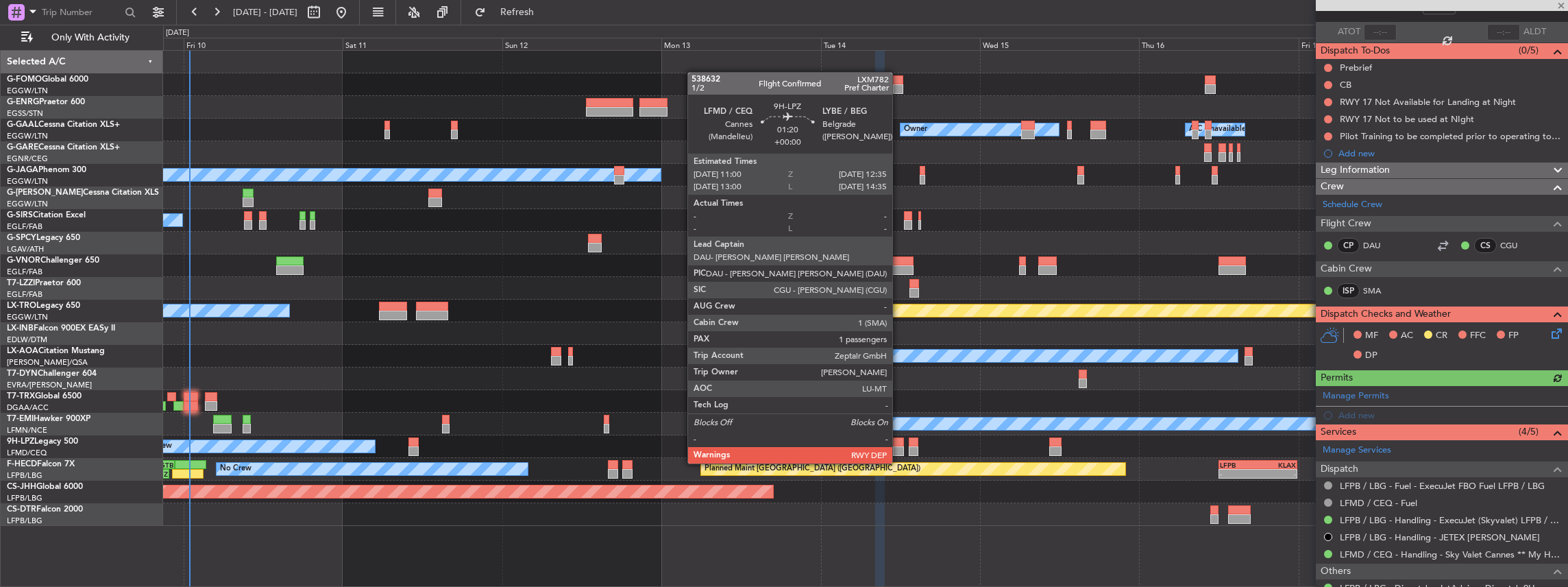
click at [581, 257] on div at bounding box center [899, 451] width 11 height 10
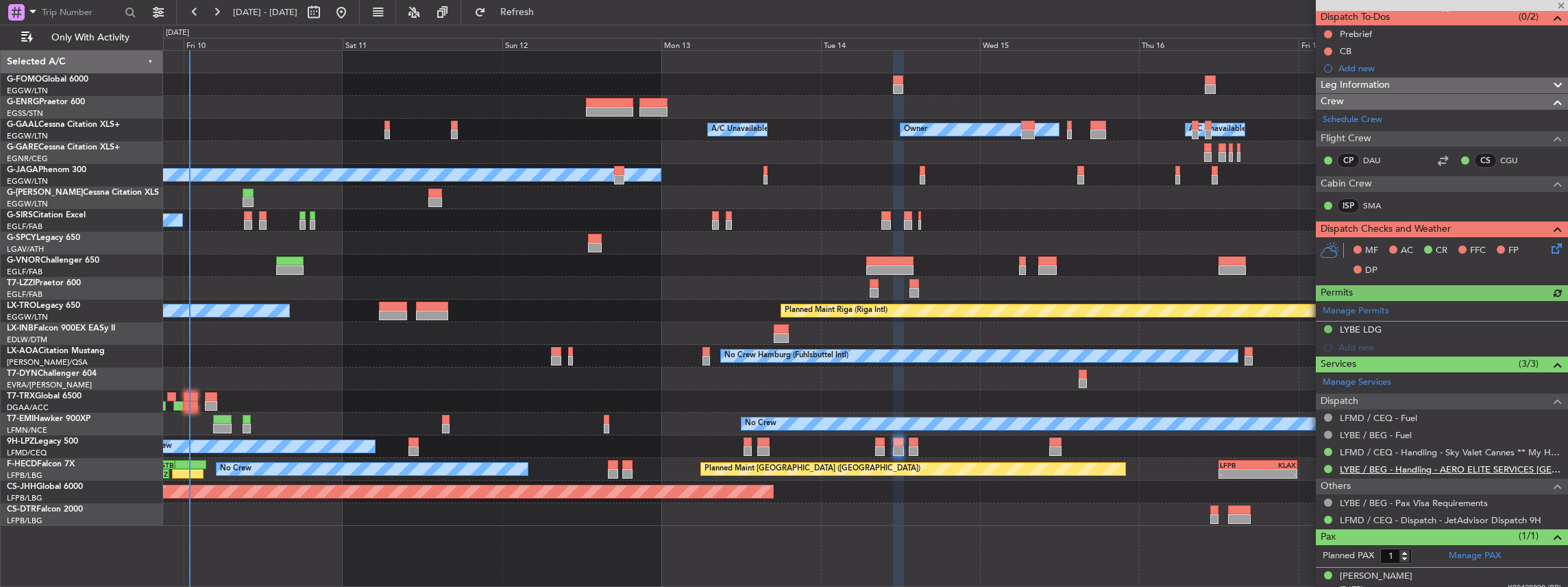
scroll to position [132, 0]
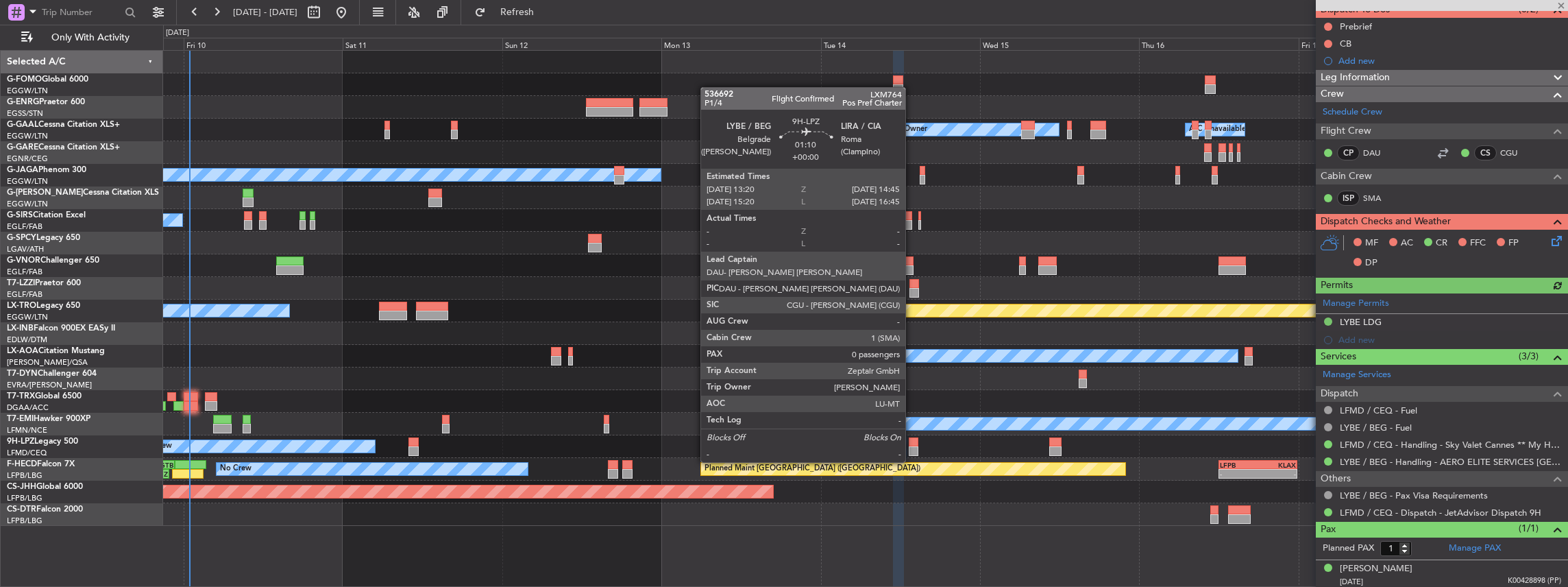
click at [581, 257] on div at bounding box center [913, 451] width 10 height 10
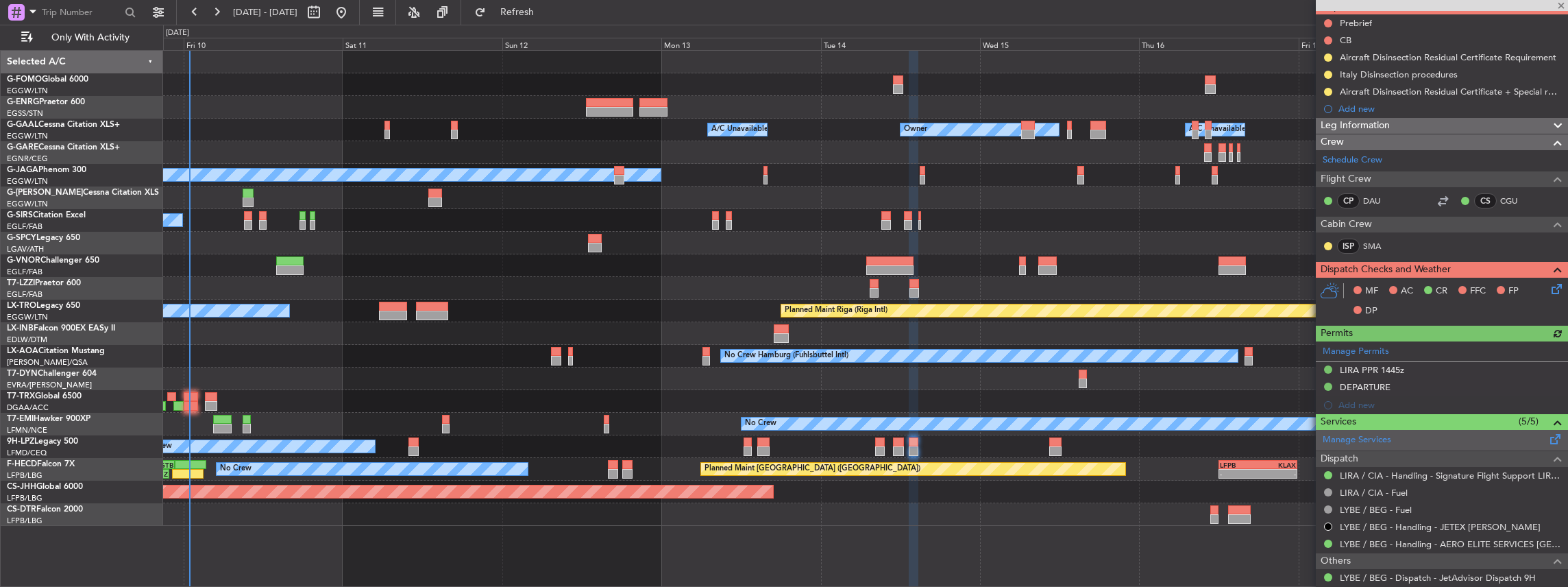
scroll to position [137, 0]
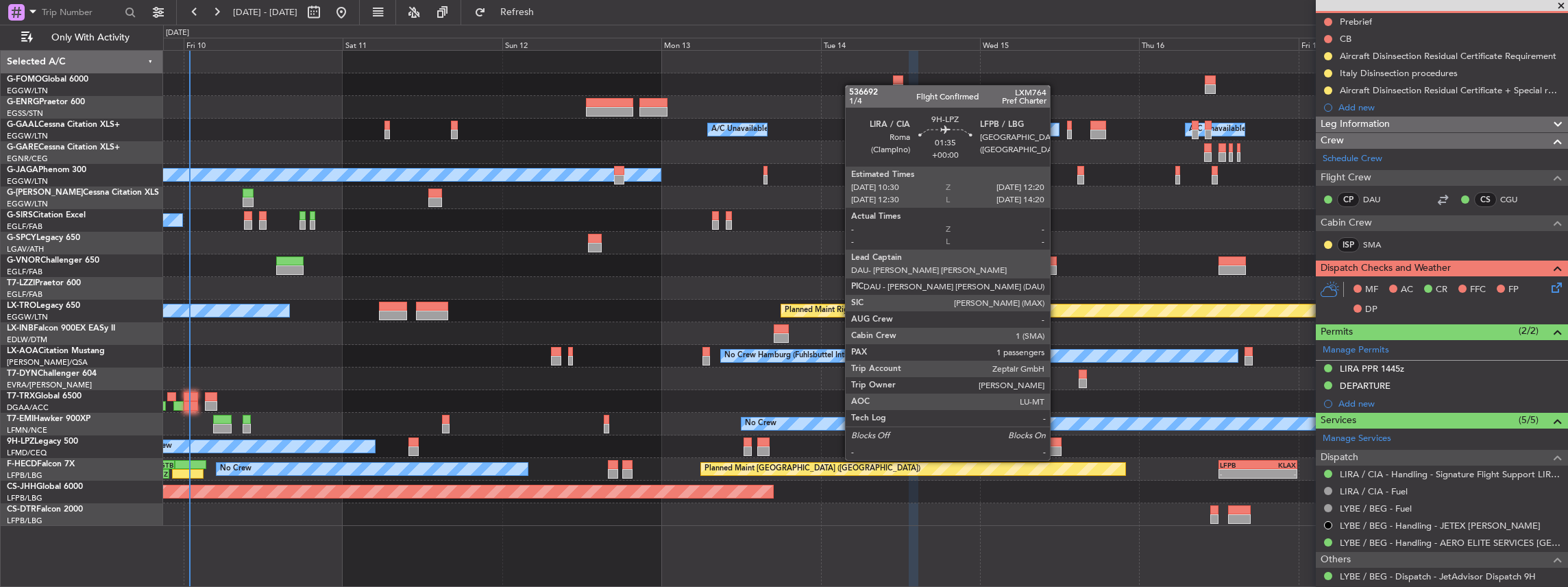
click at [581, 257] on div at bounding box center [1055, 451] width 12 height 10
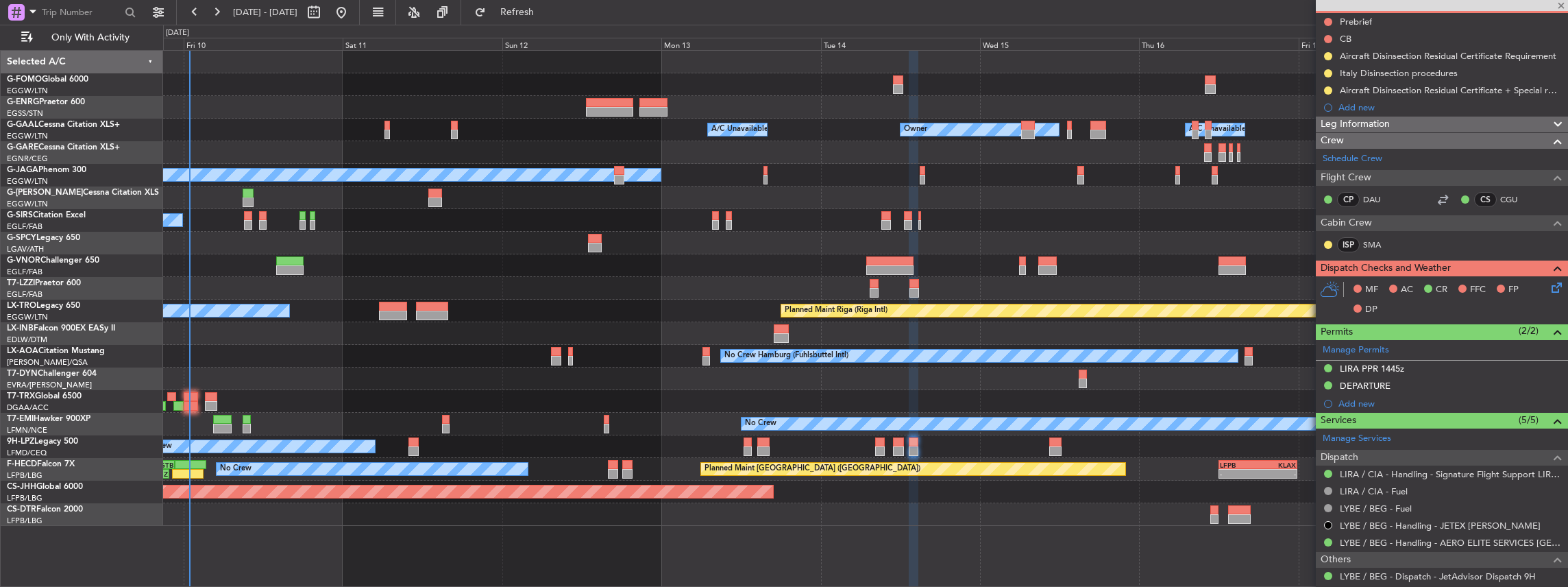
type input "1"
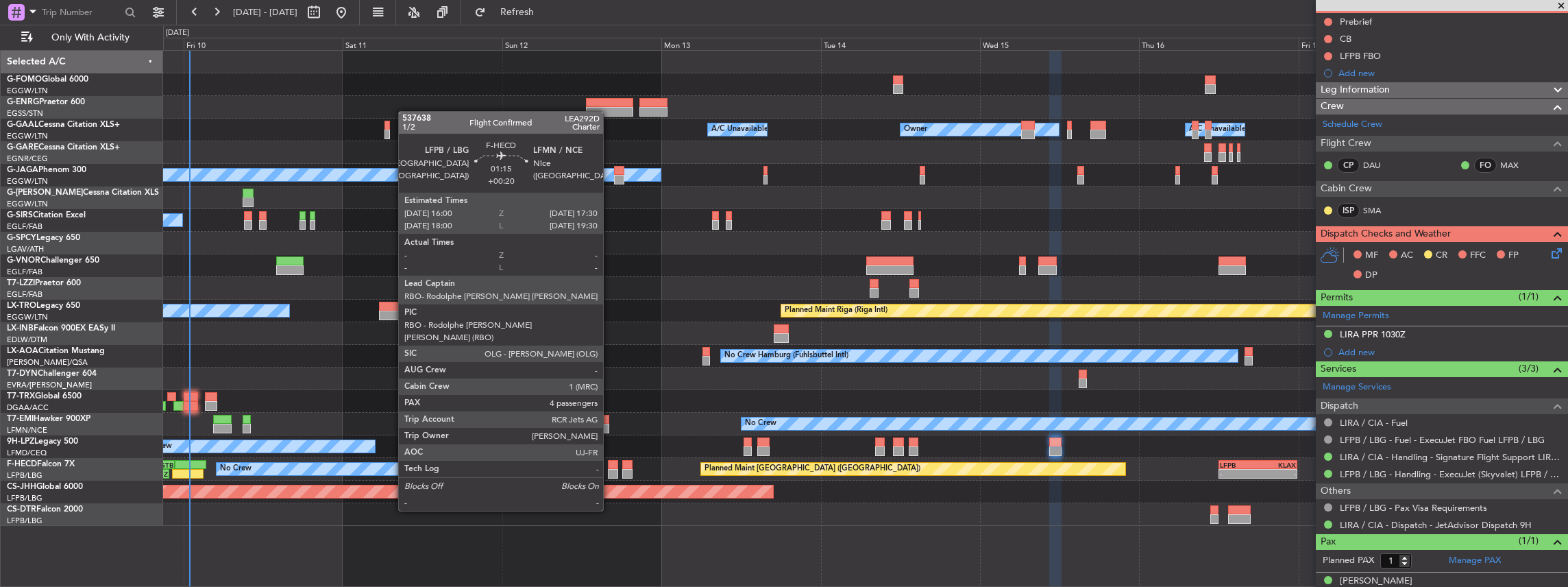
click at [581, 257] on div at bounding box center [613, 474] width 11 height 10
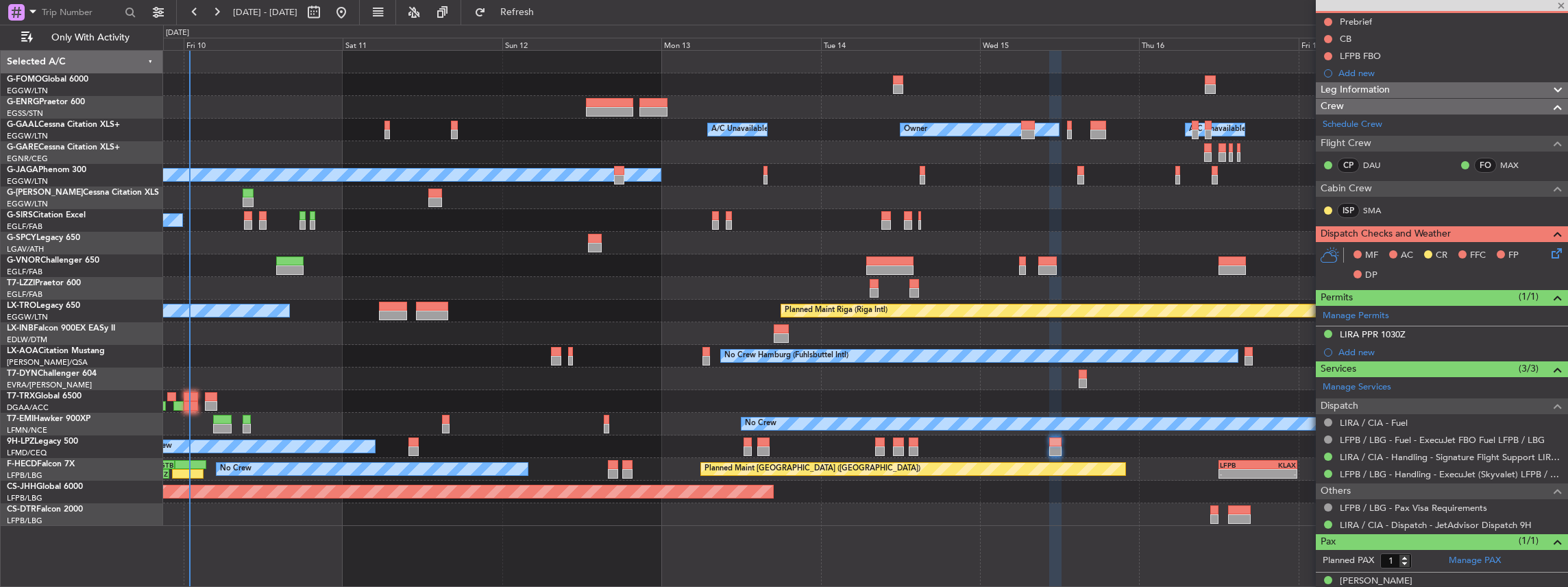
type input "+00:20"
type input "4"
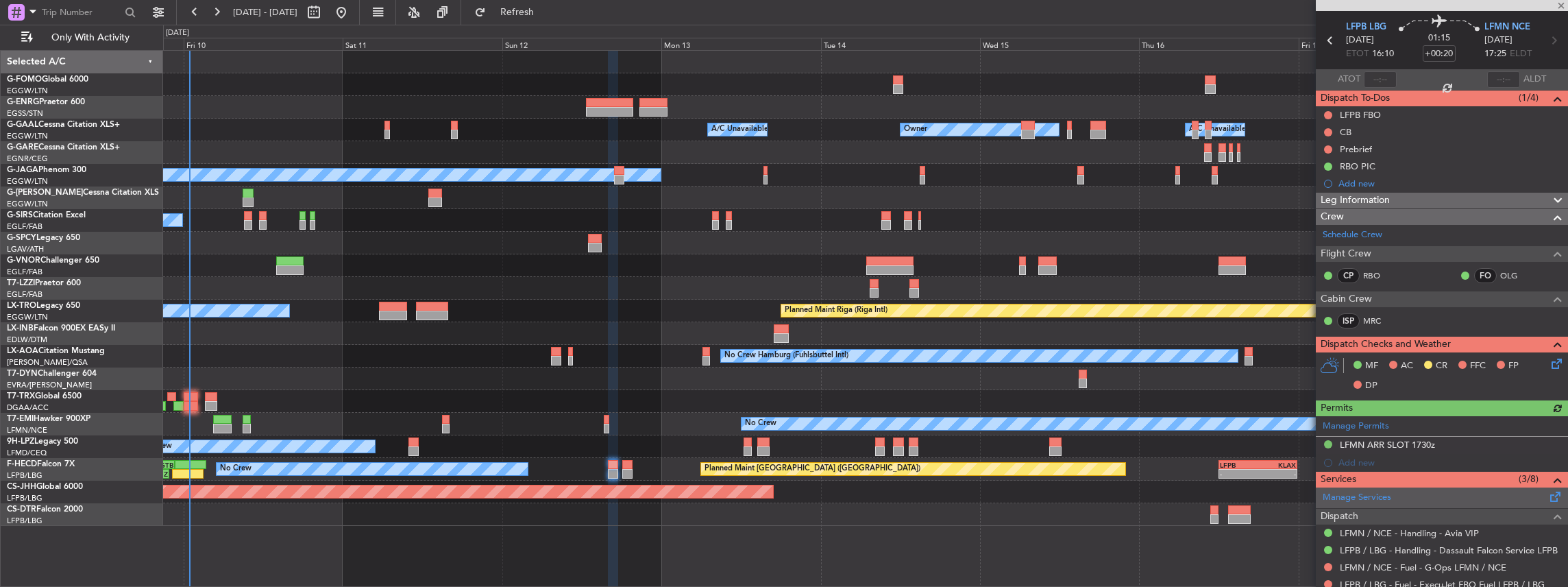
scroll to position [91, 0]
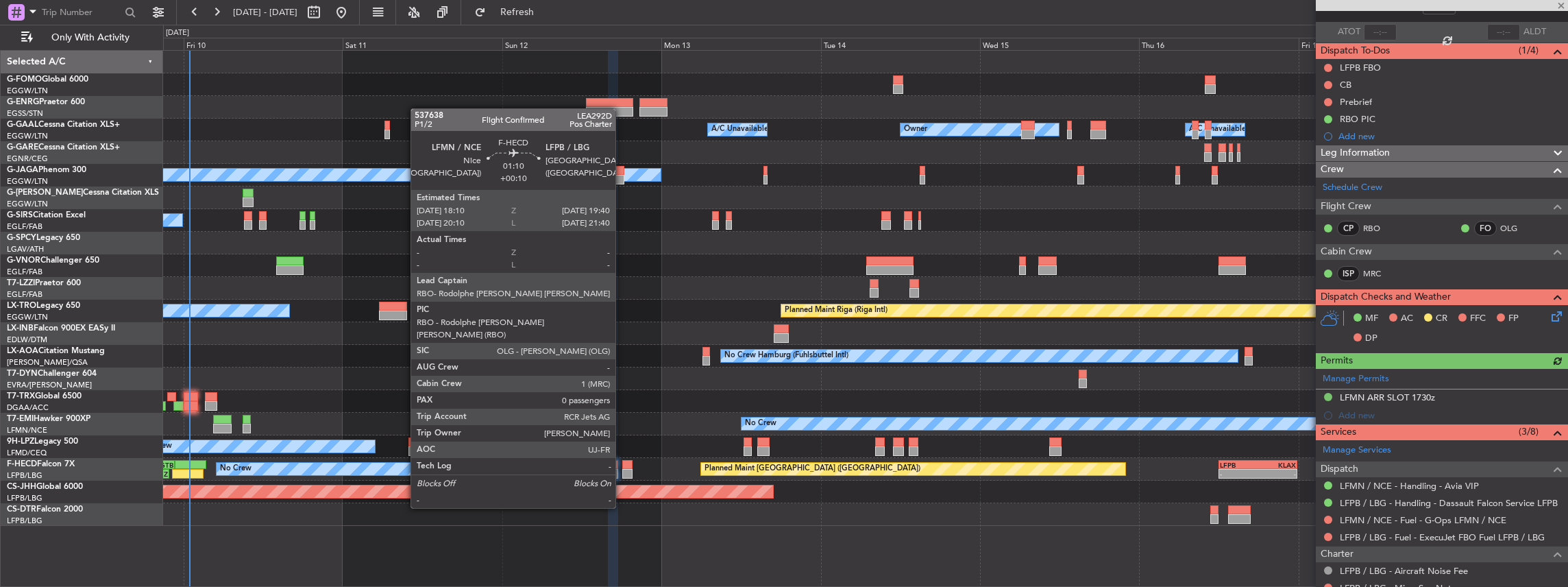
click at [581, 257] on div at bounding box center [628, 474] width 11 height 10
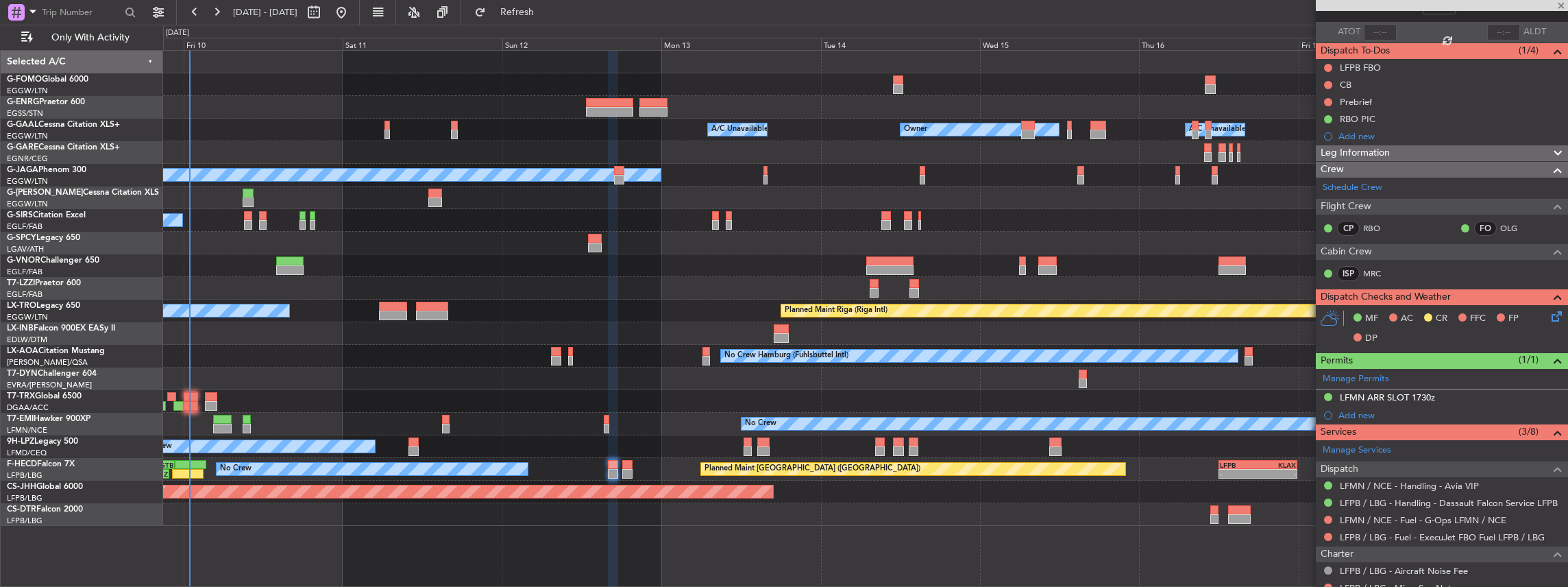
type input "+00:10"
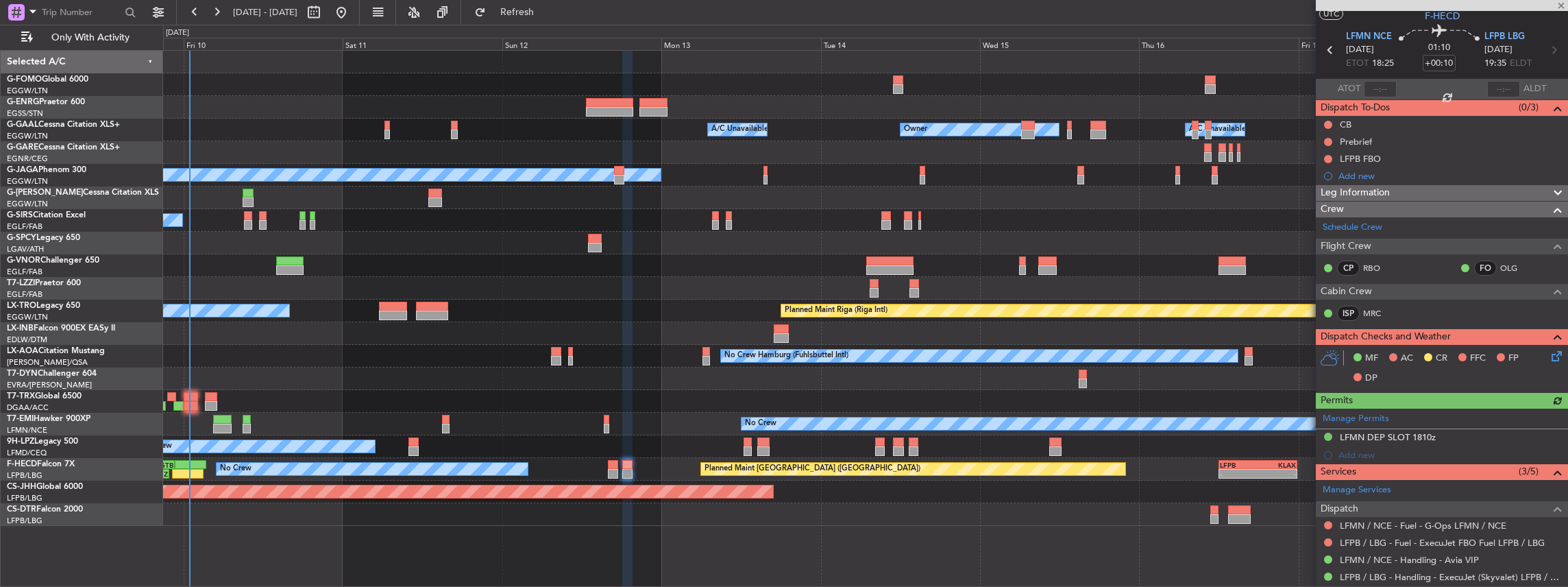
scroll to position [134, 0]
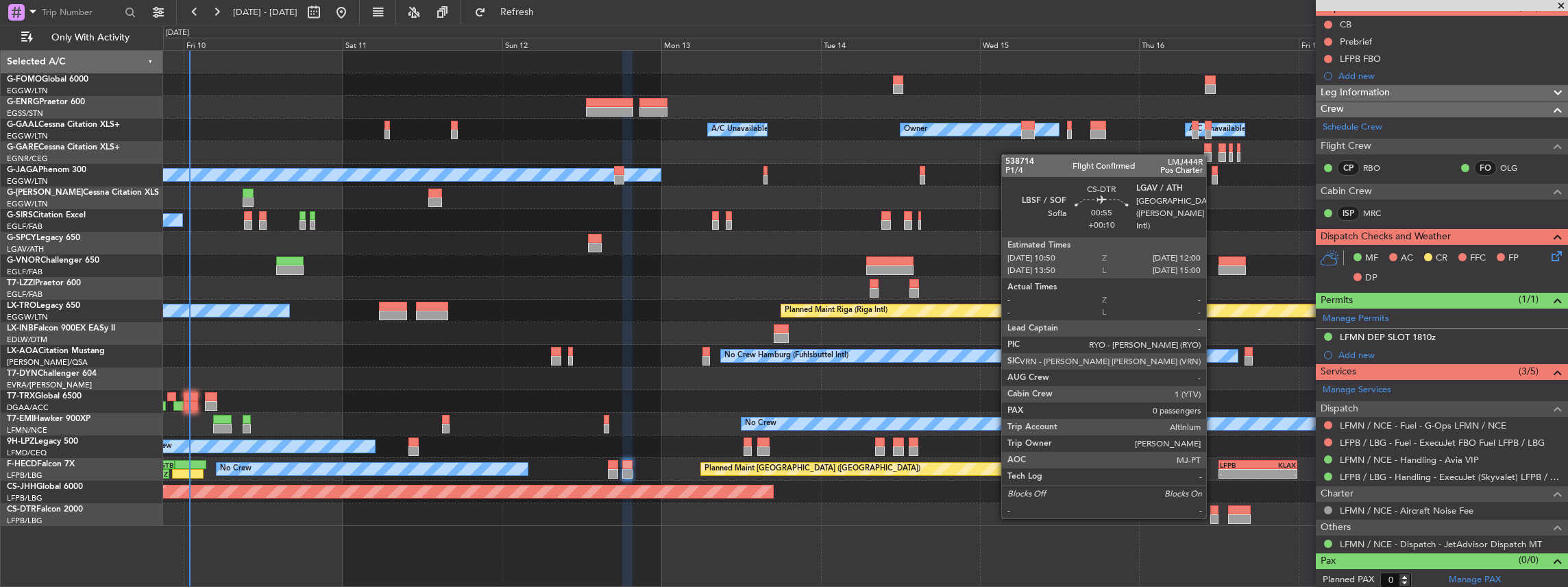
click at [581, 257] on div at bounding box center [1215, 519] width 8 height 10
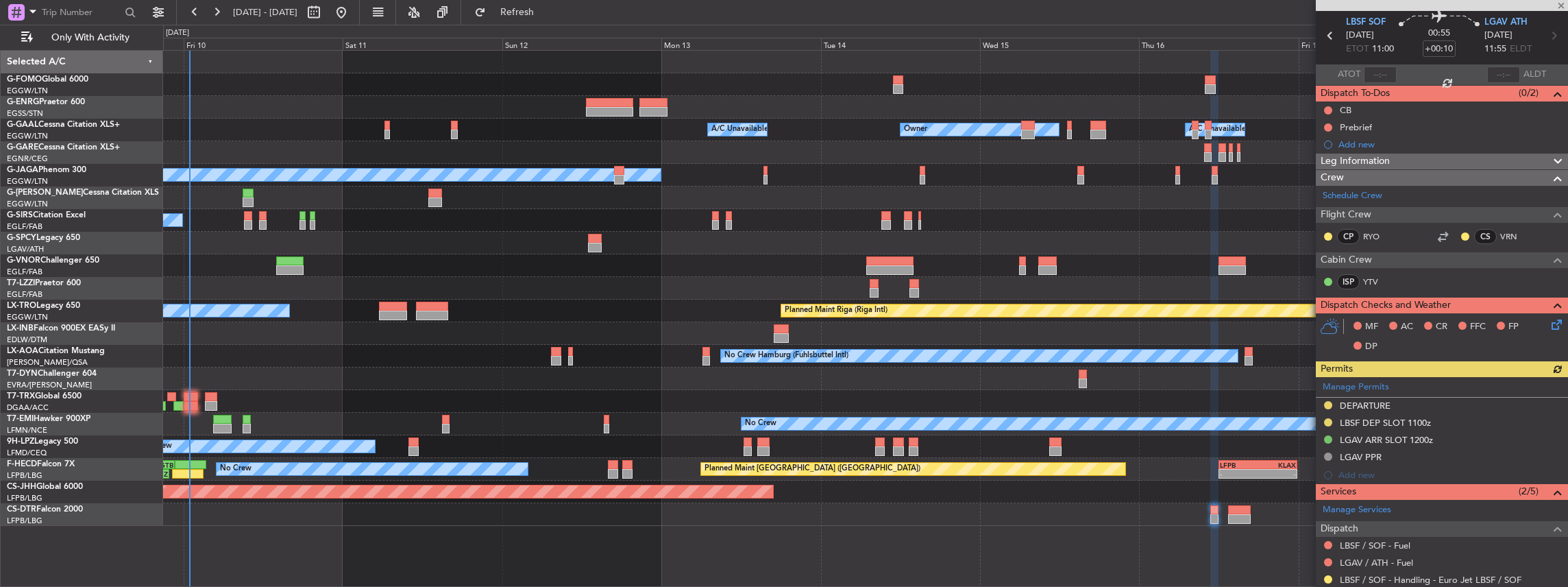
scroll to position [136, 0]
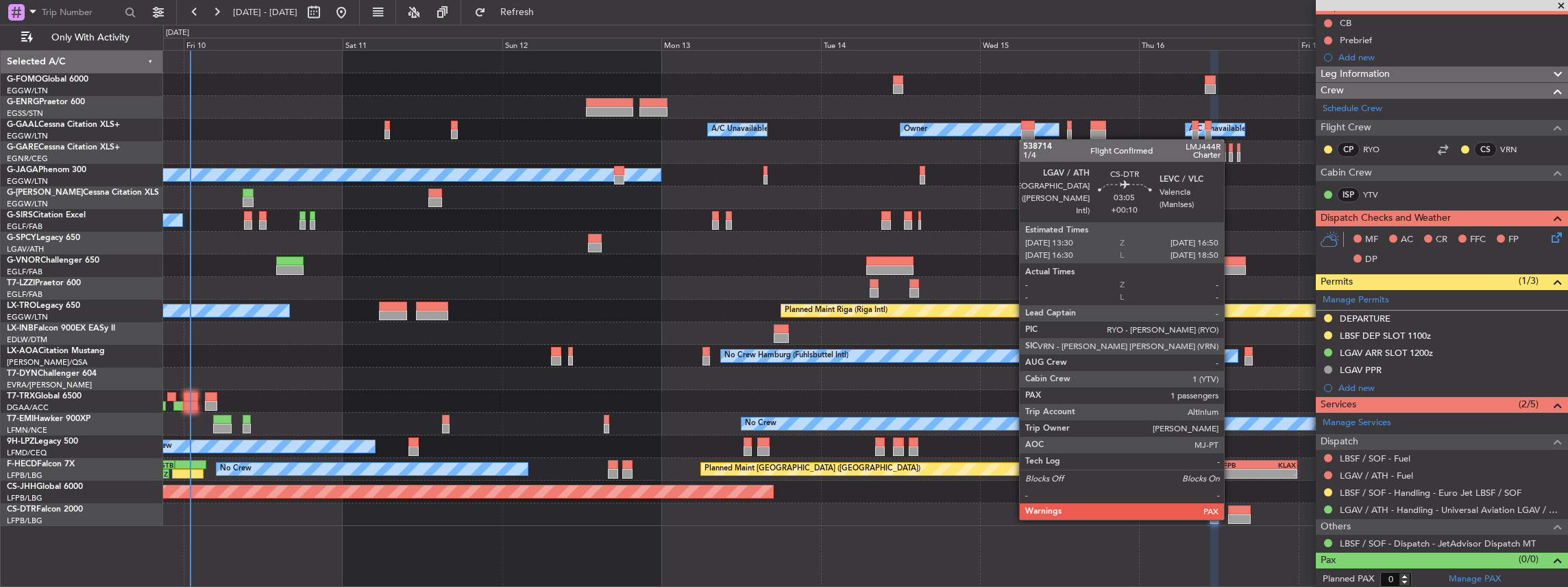
click at [581, 257] on div at bounding box center [1239, 519] width 23 height 10
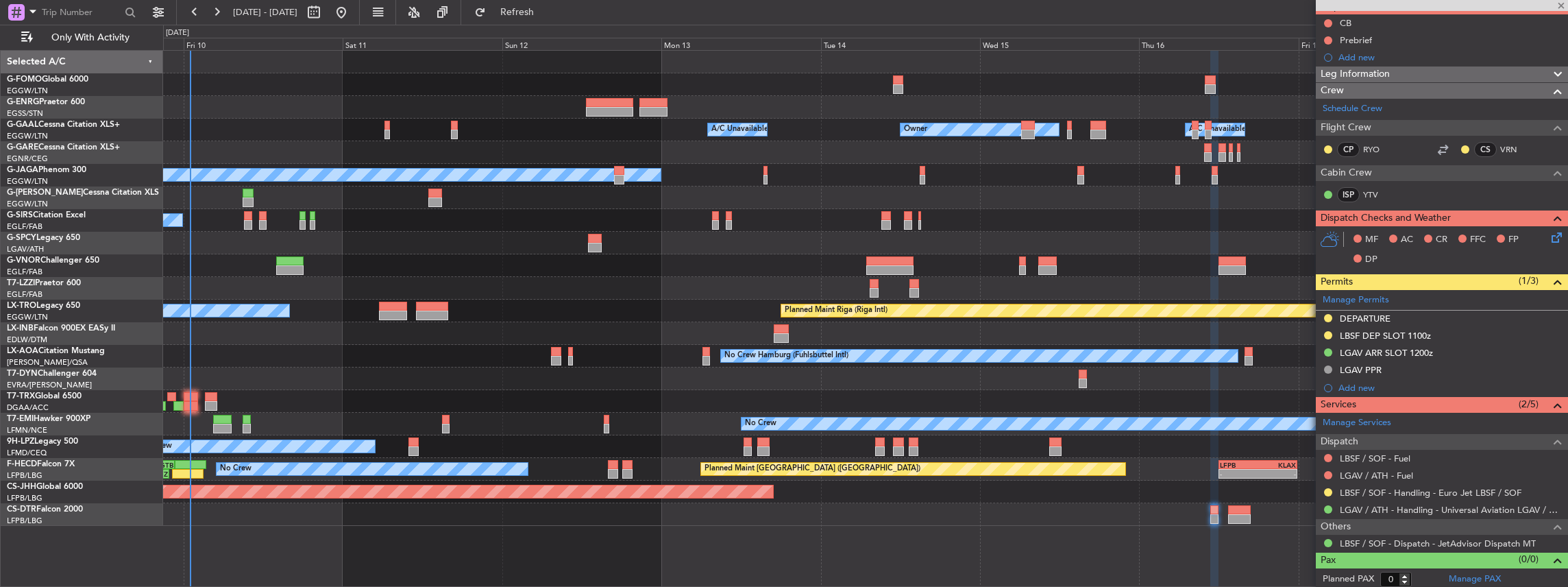
type input "7"
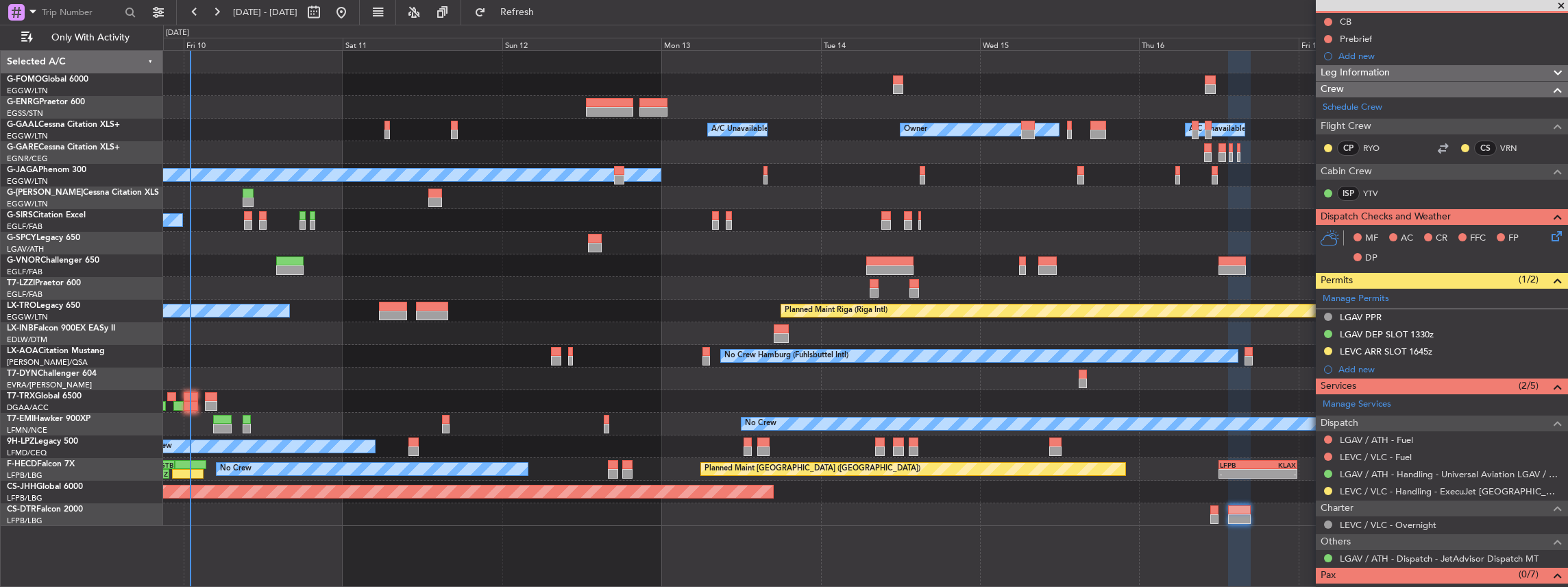
scroll to position [0, 0]
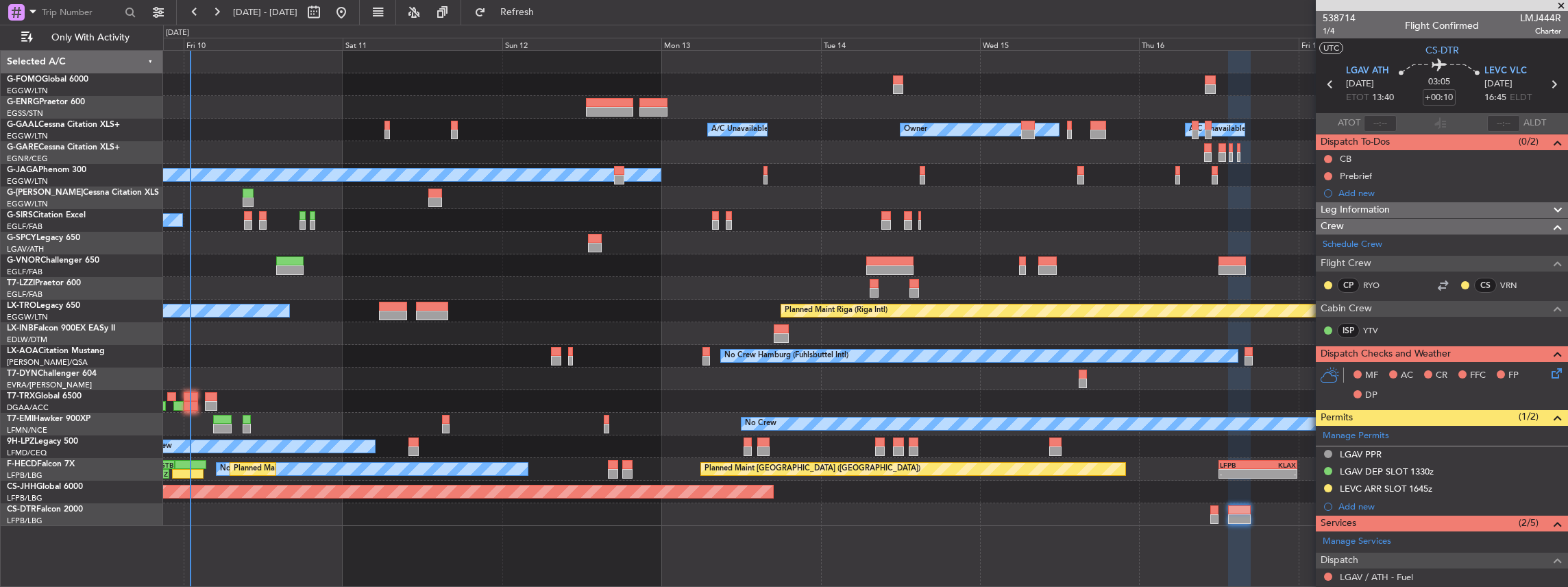
click at [516, 252] on div "Owner A/C Unavailable Owner Owner A/C Unavailable No Crew Planned Maint [GEOGRA…" at bounding box center [866, 288] width 1405 height 475
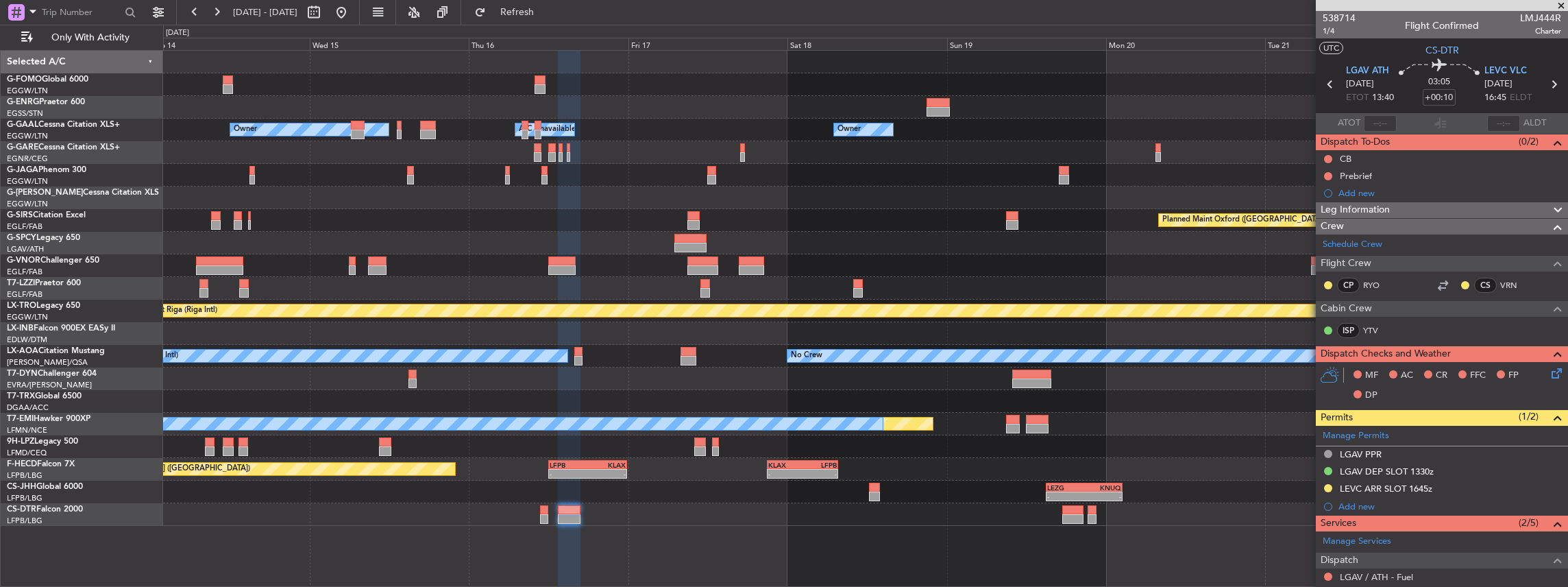
click at [581, 257] on div "Owner A/C Unavailable Owner Owner A/C Unavailable No Crew Planned Maint [GEOGRA…" at bounding box center [866, 288] width 1405 height 475
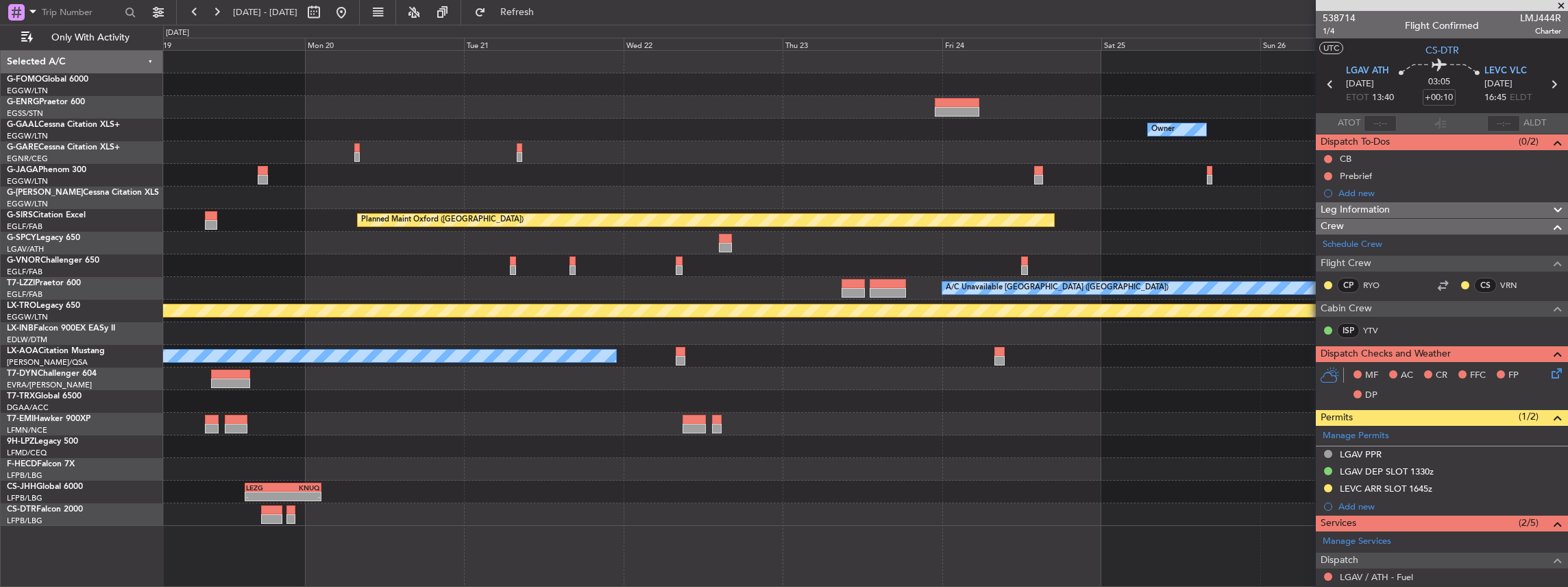
click at [569, 257] on div at bounding box center [866, 266] width 1405 height 23
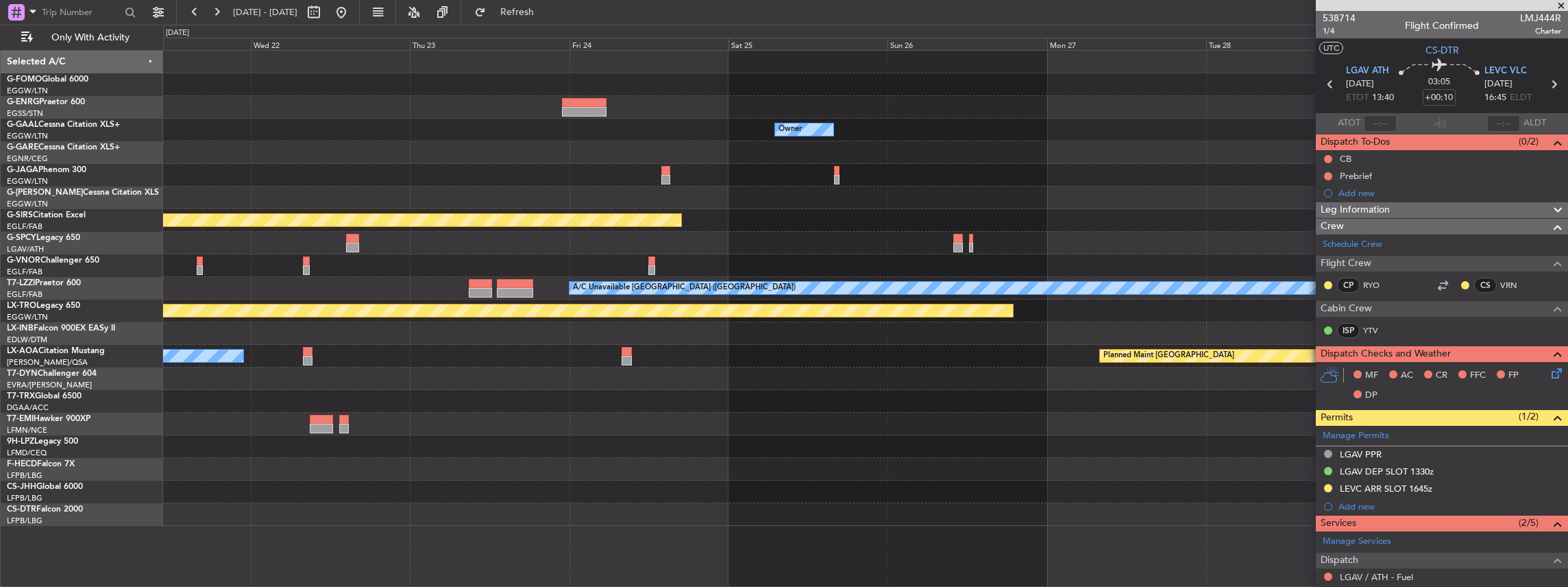
click at [581, 257] on div at bounding box center [866, 266] width 1405 height 23
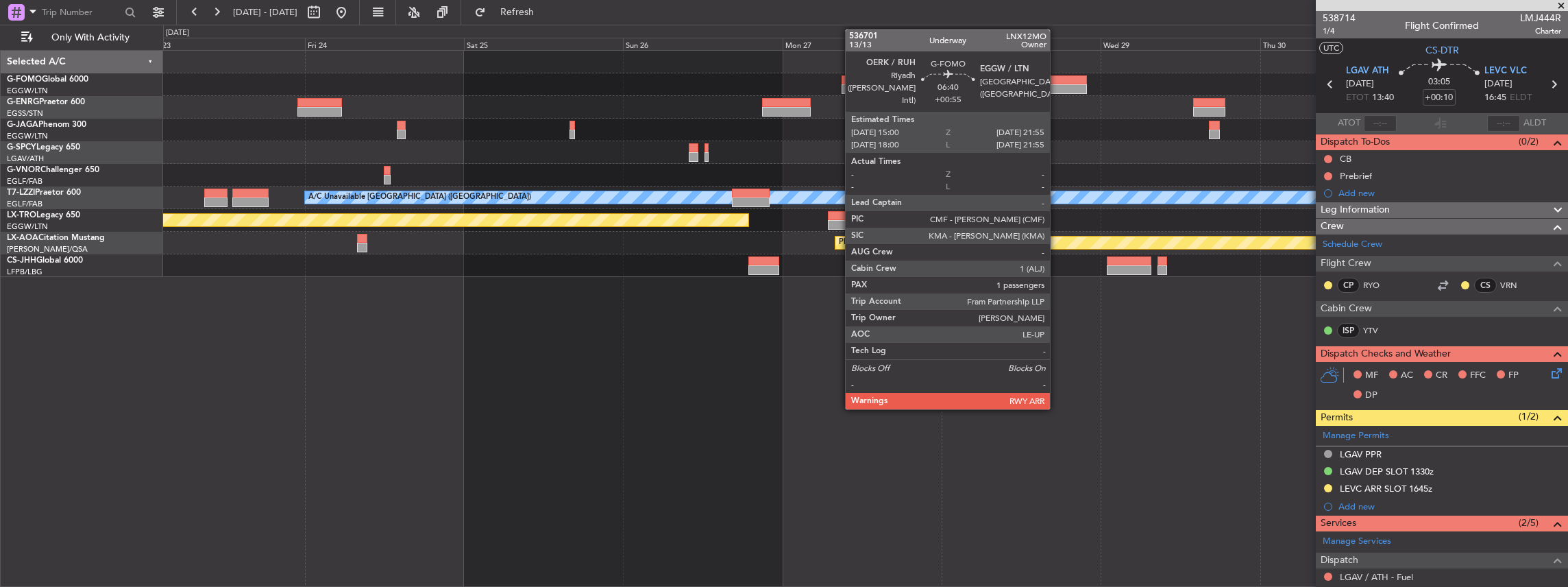
click at [581, 82] on div at bounding box center [1063, 80] width 46 height 10
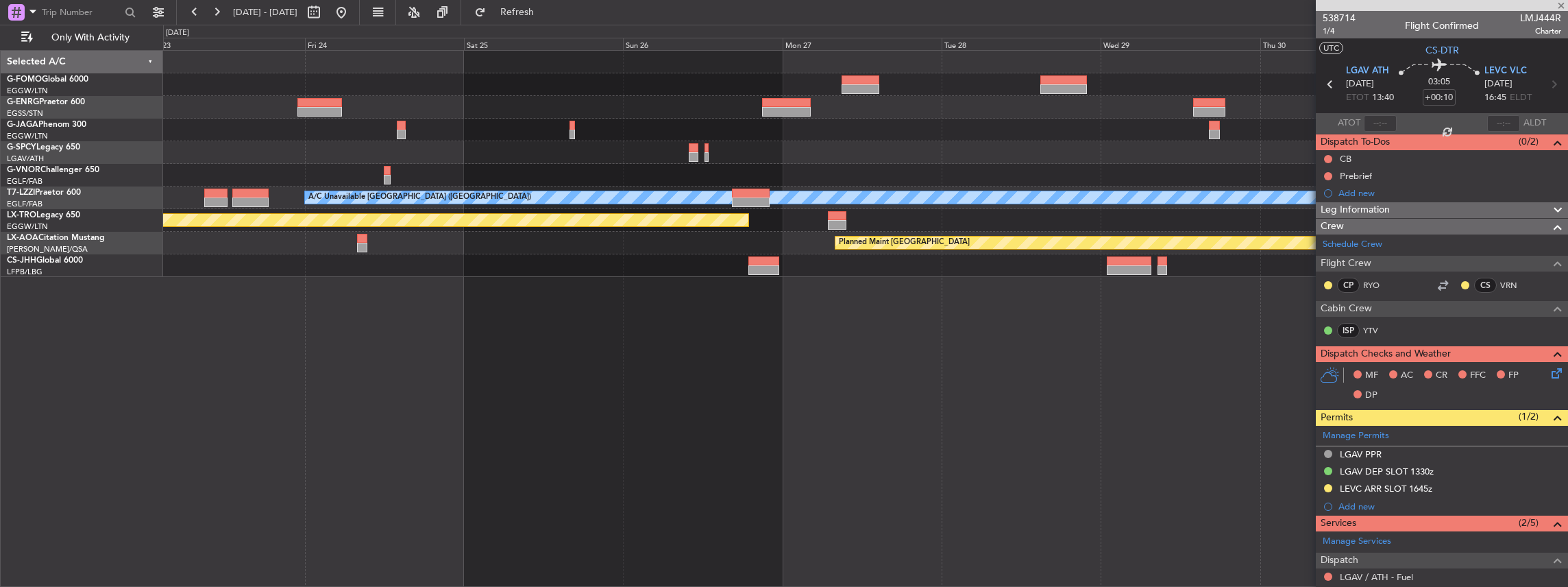
type input "+00:55"
type input "1"
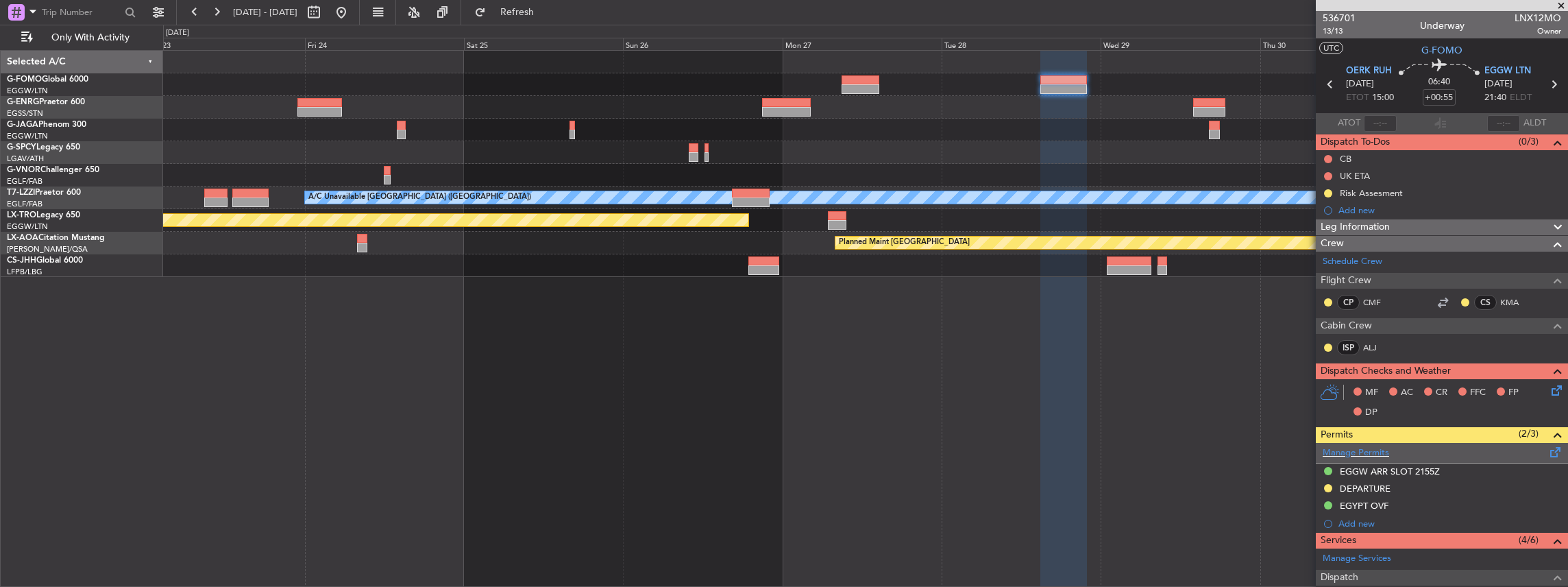
scroll to position [45, 0]
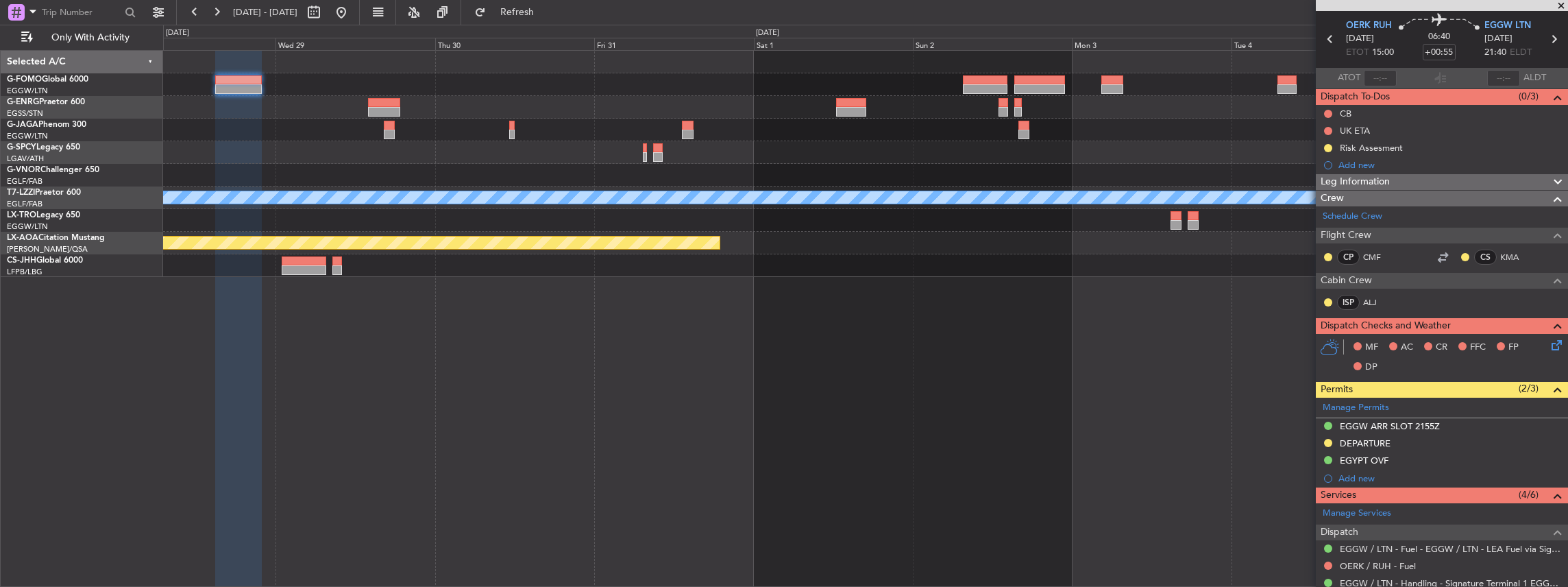
click at [415, 257] on div "- - RKSI 08:00 Z KLAX 18:50 Z A/C Unavailable [GEOGRAPHIC_DATA] ([GEOGRAPHIC_DA…" at bounding box center [866, 319] width 1406 height 538
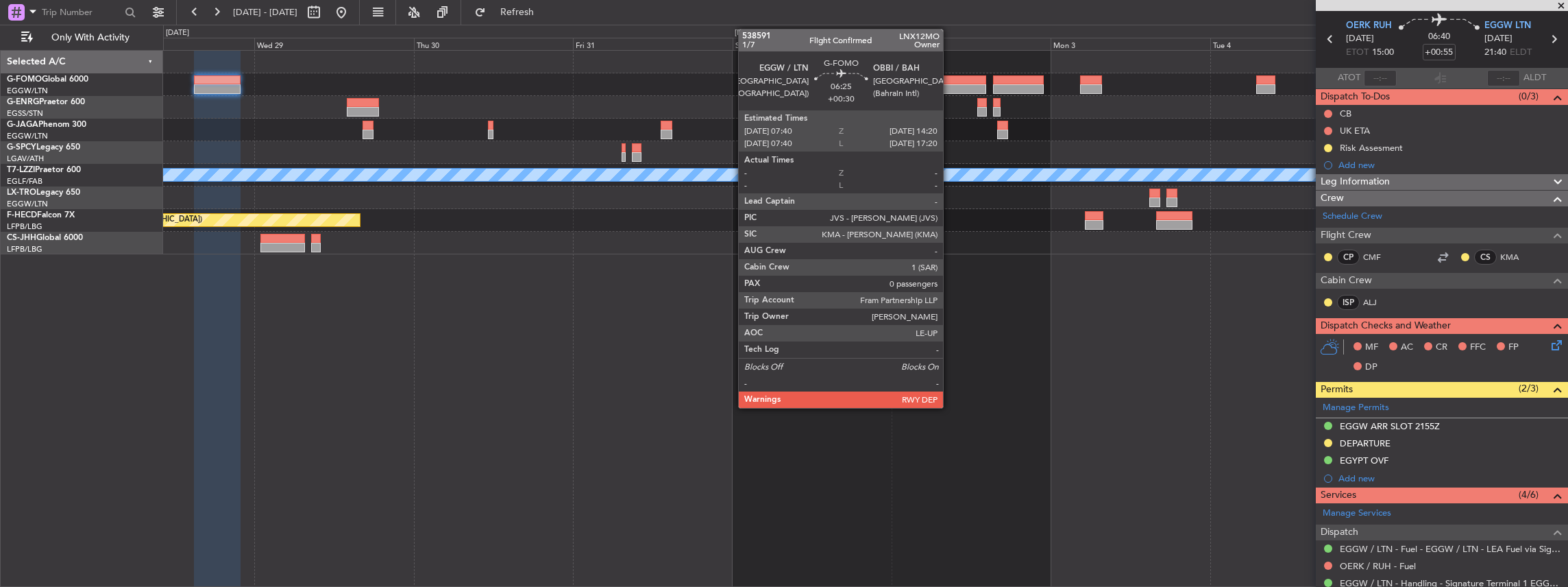
click at [581, 86] on div at bounding box center [964, 89] width 45 height 10
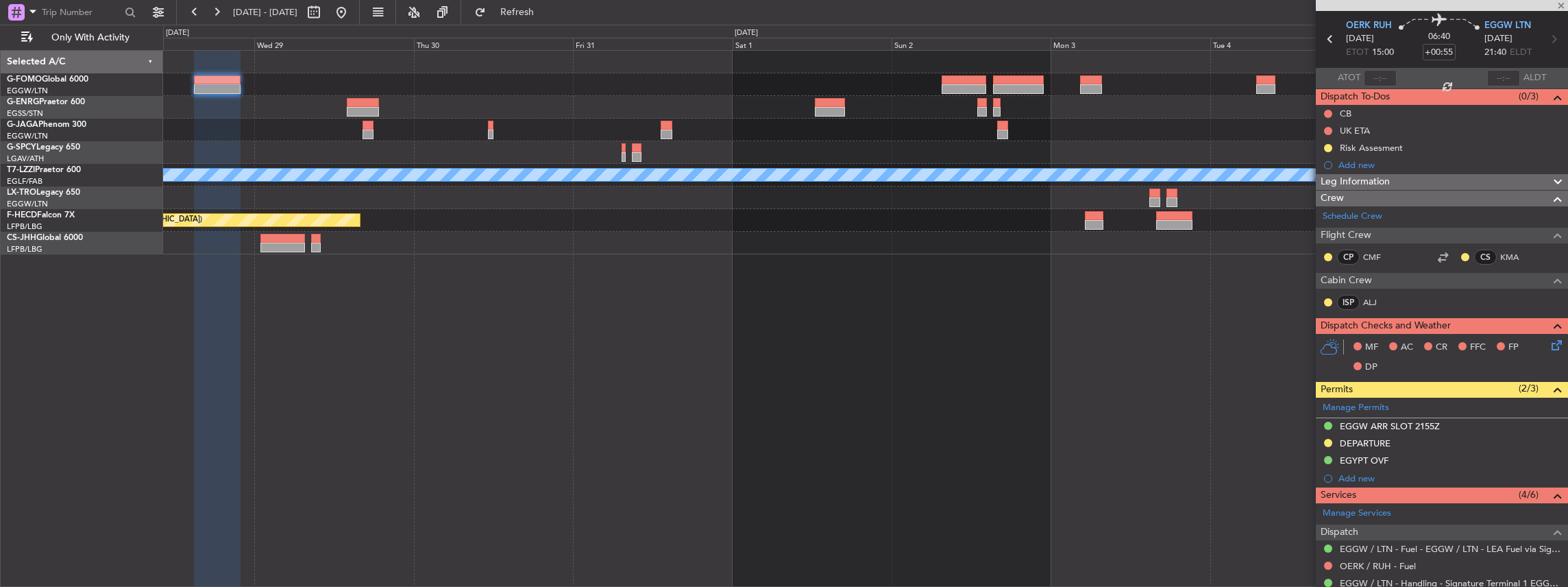
type input "+00:30"
type input "0"
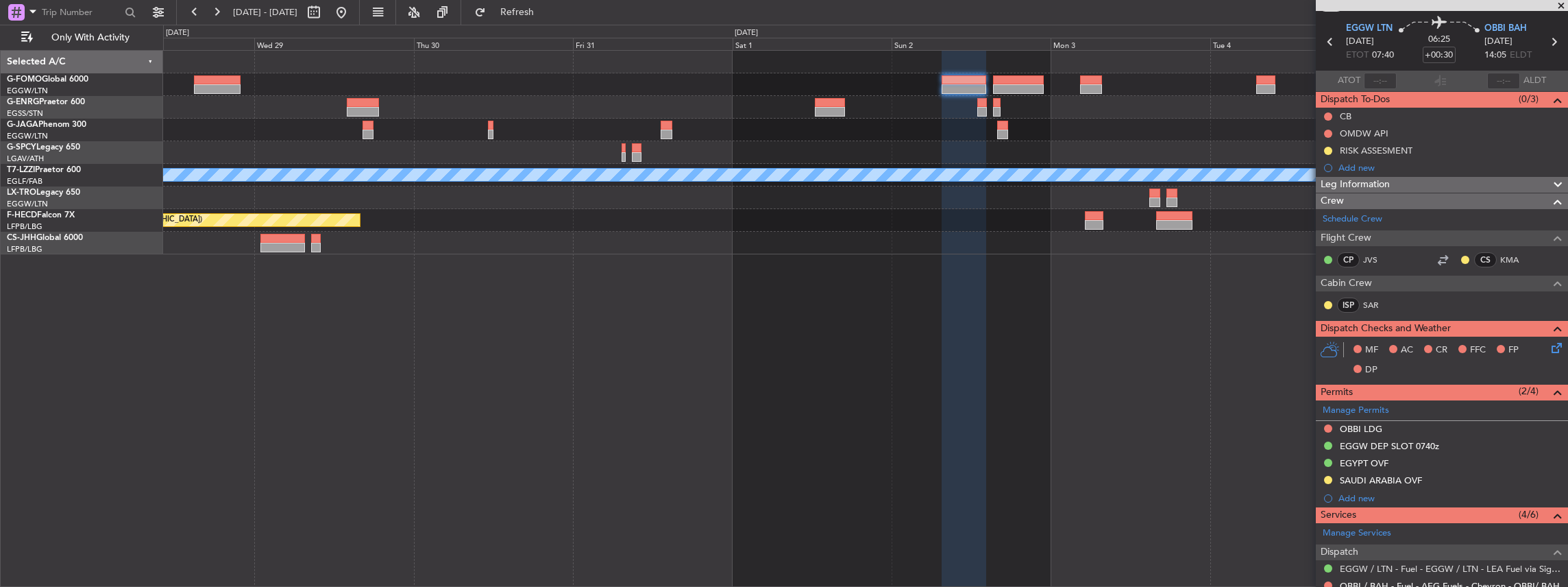
scroll to position [0, 0]
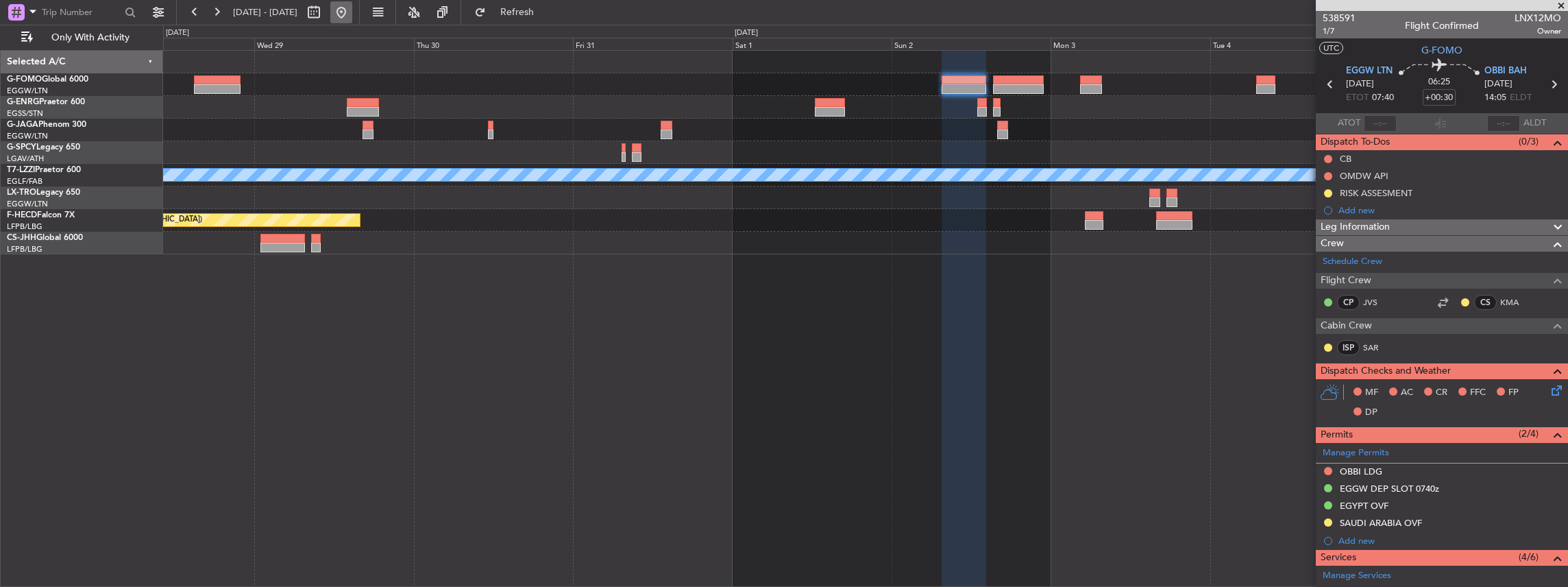
click at [352, 12] on button at bounding box center [341, 12] width 22 height 22
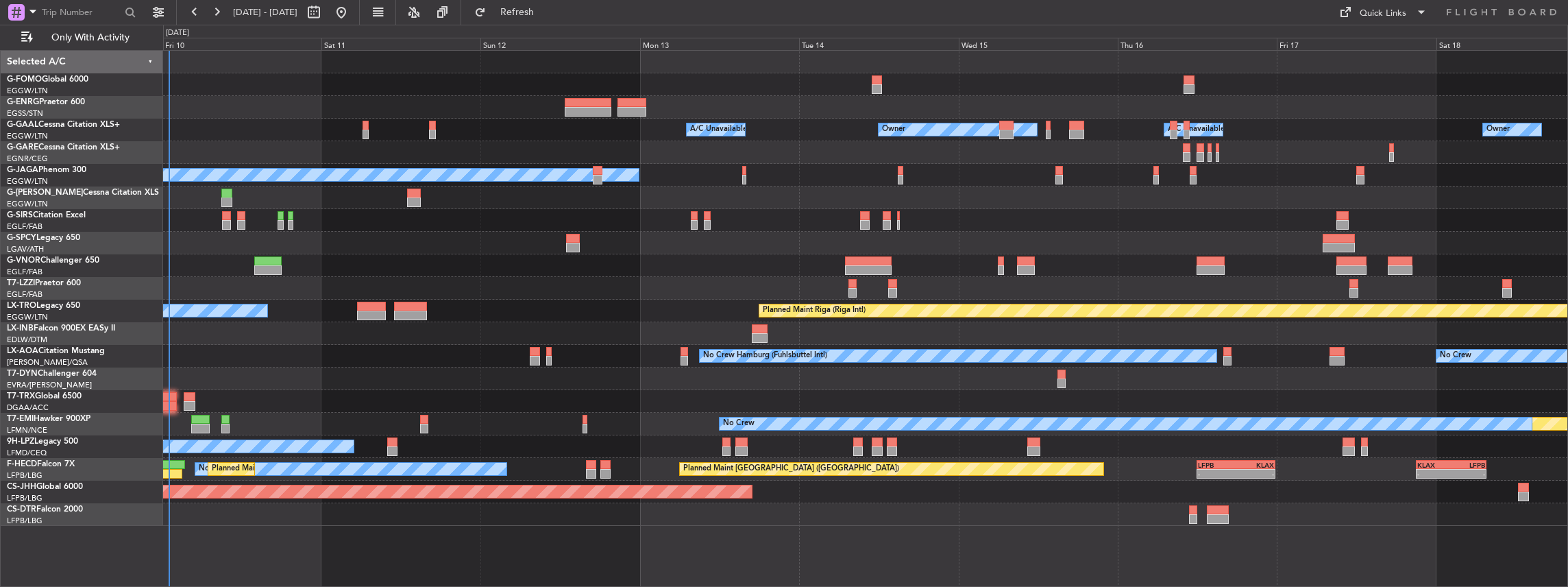
click at [489, 257] on div at bounding box center [866, 266] width 1405 height 23
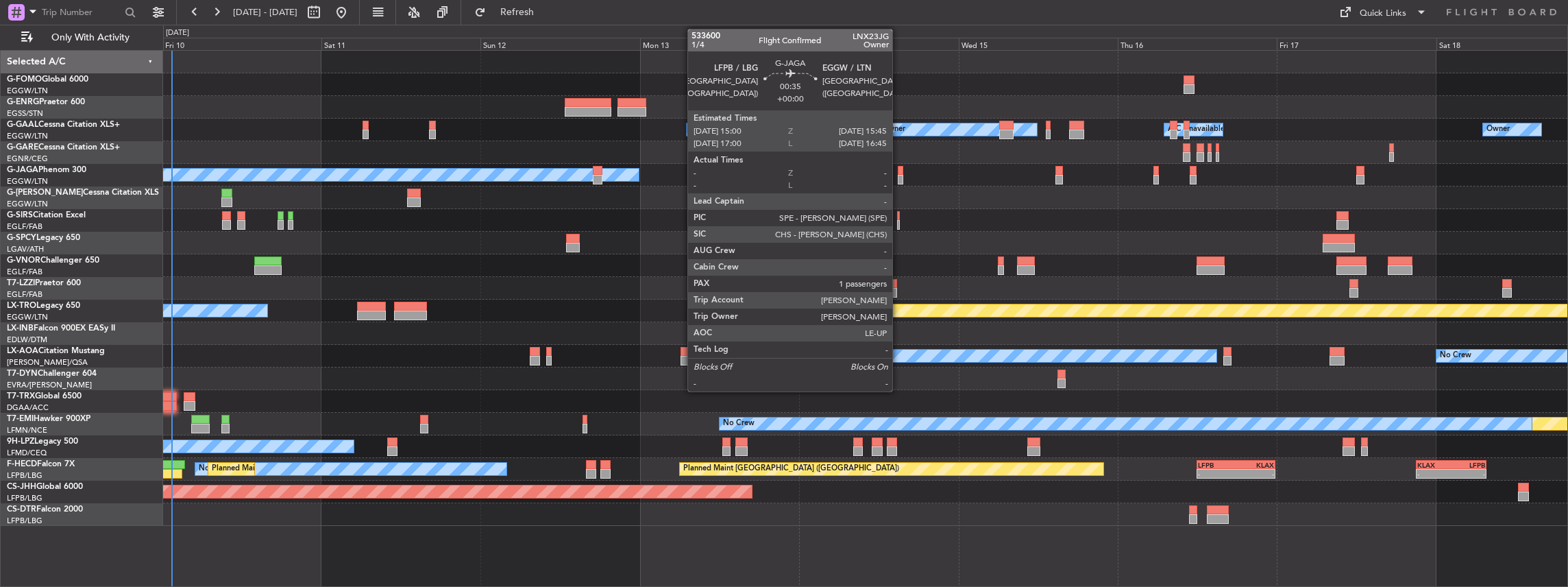
click at [581, 175] on div at bounding box center [900, 179] width 5 height 10
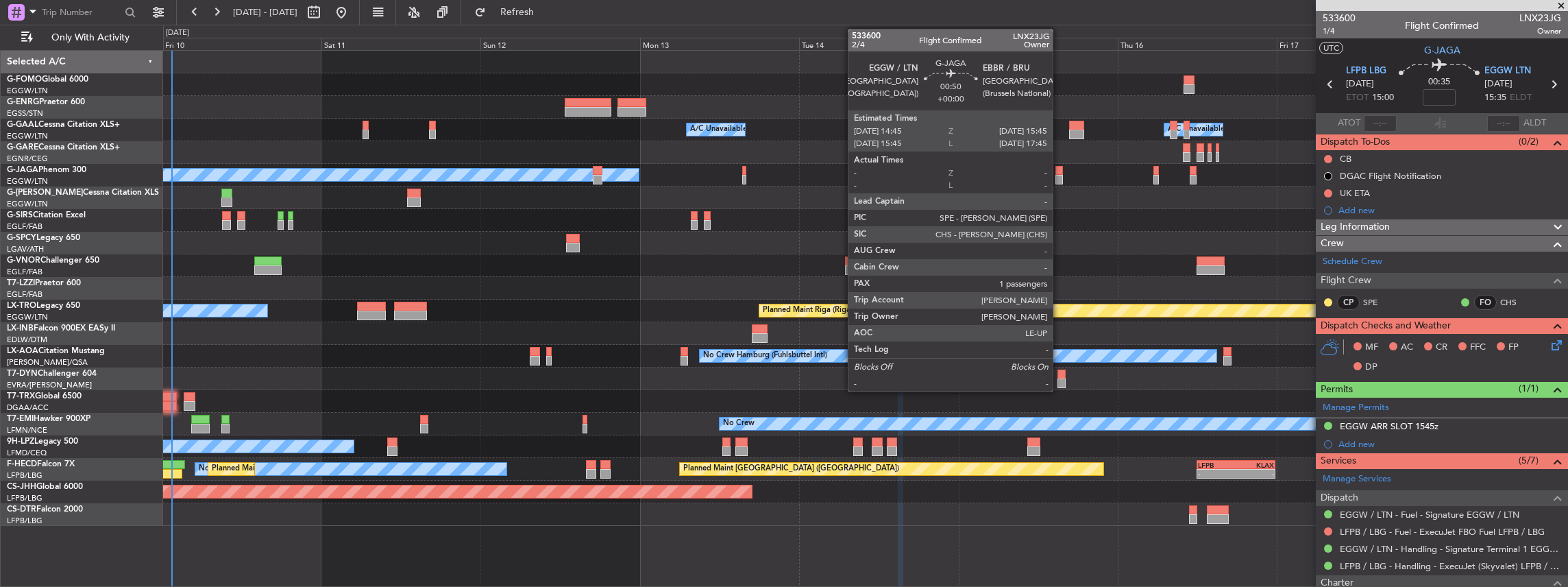
click at [581, 178] on div at bounding box center [1059, 179] width 7 height 10
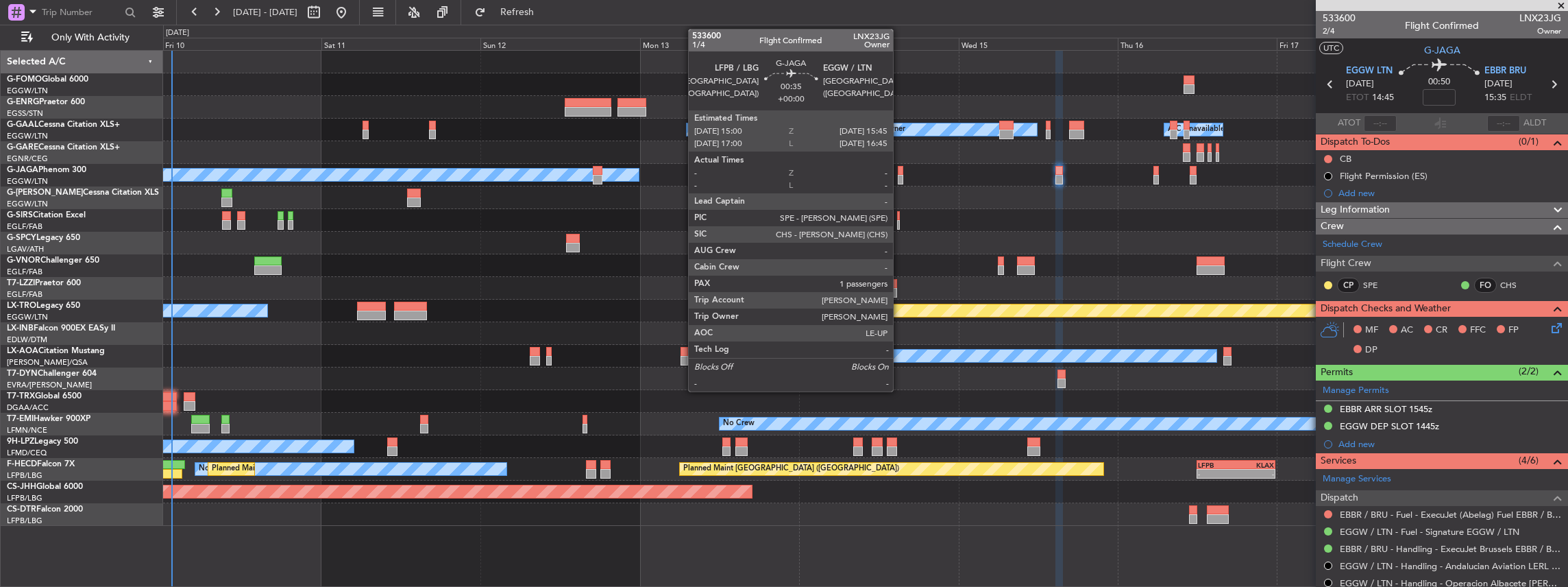
click at [581, 175] on div at bounding box center [900, 179] width 5 height 10
